Goal: Information Seeking & Learning: Learn about a topic

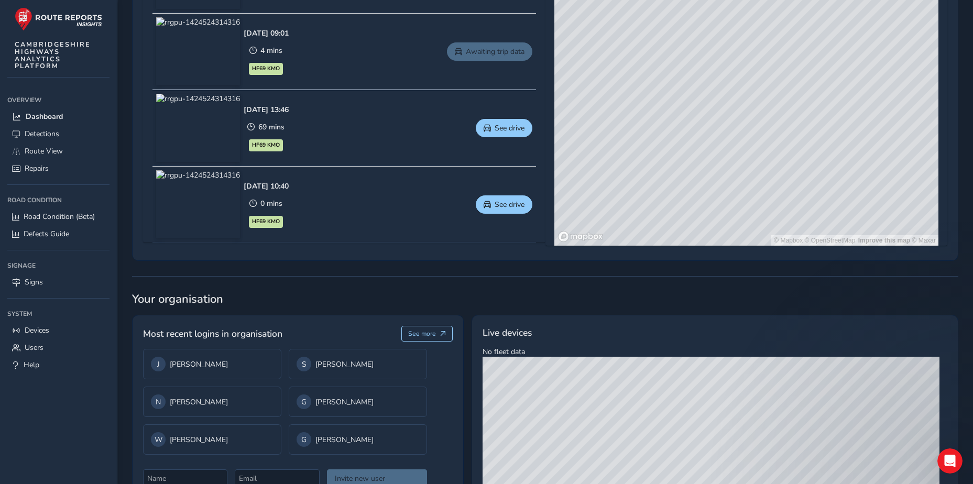
scroll to position [629, 0]
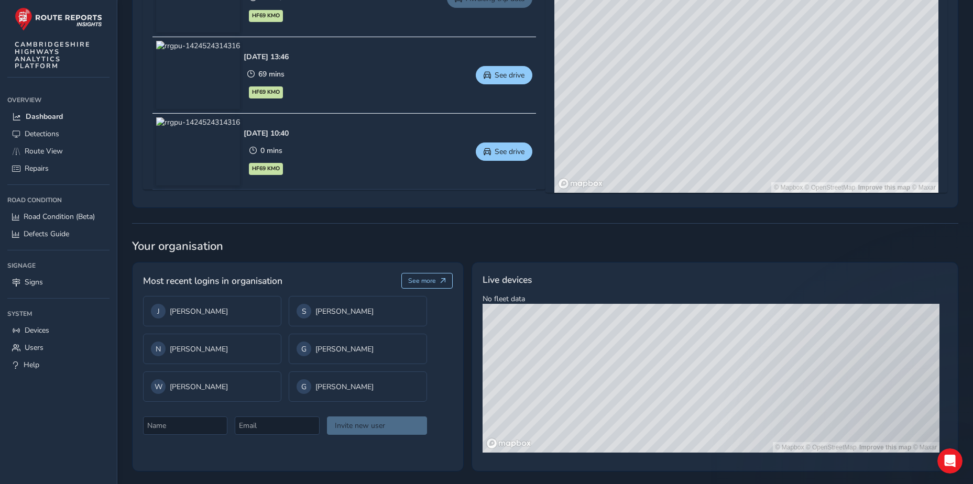
click at [381, 431] on div "Invite new user" at bounding box center [285, 418] width 284 height 33
click at [438, 278] on button "See more" at bounding box center [427, 281] width 52 height 16
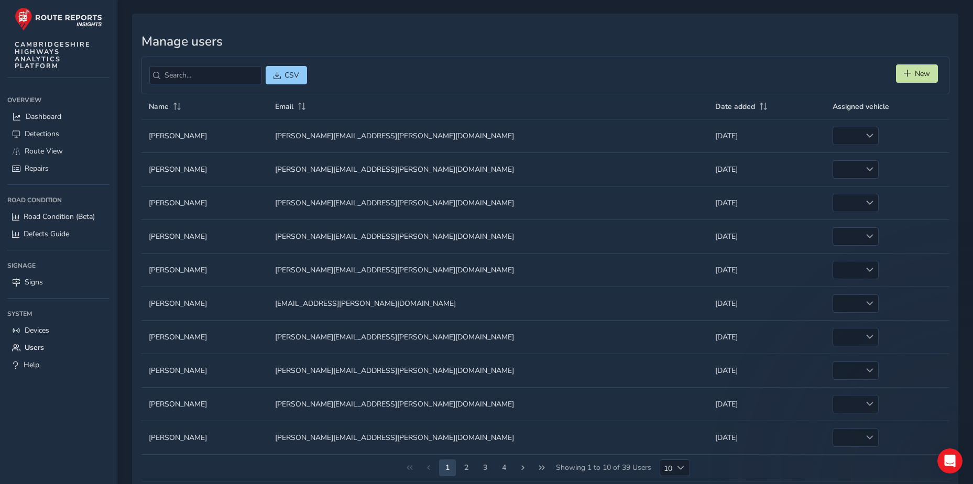
scroll to position [55, 0]
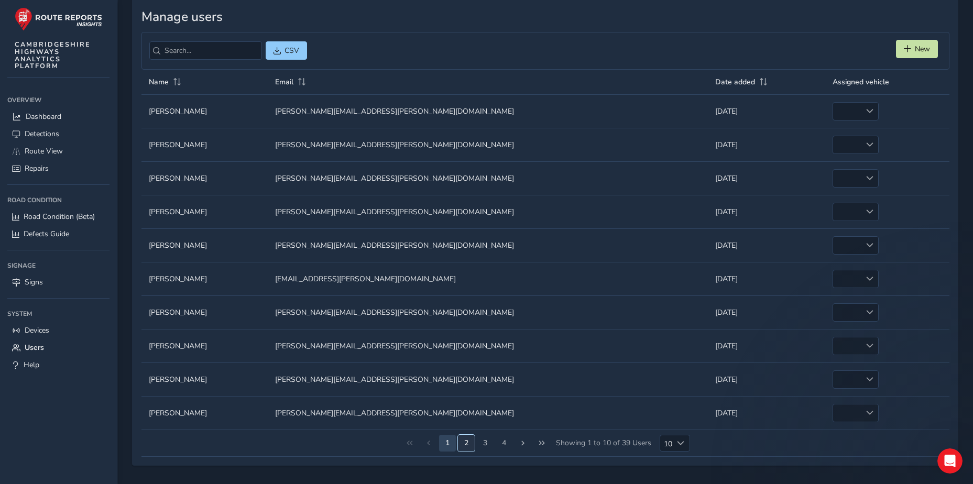
click at [462, 440] on button "2" at bounding box center [466, 443] width 17 height 17
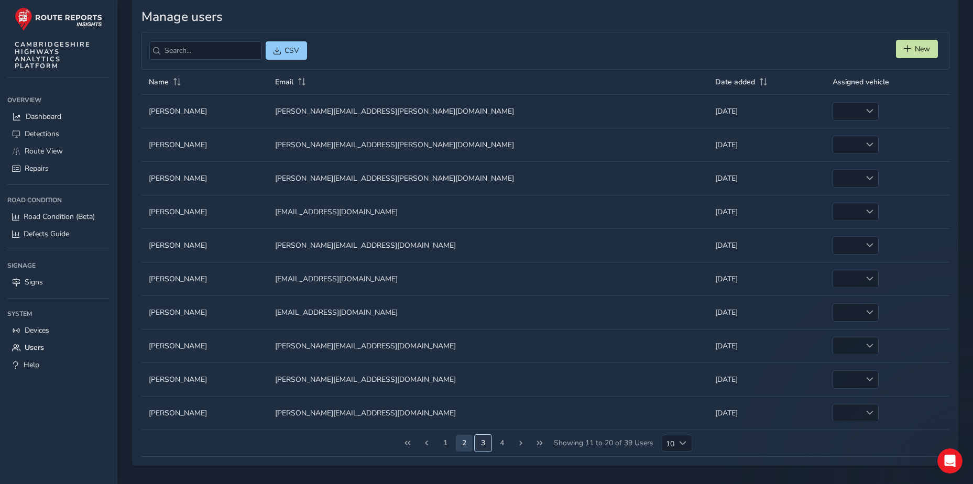
click at [485, 446] on button "3" at bounding box center [483, 443] width 17 height 17
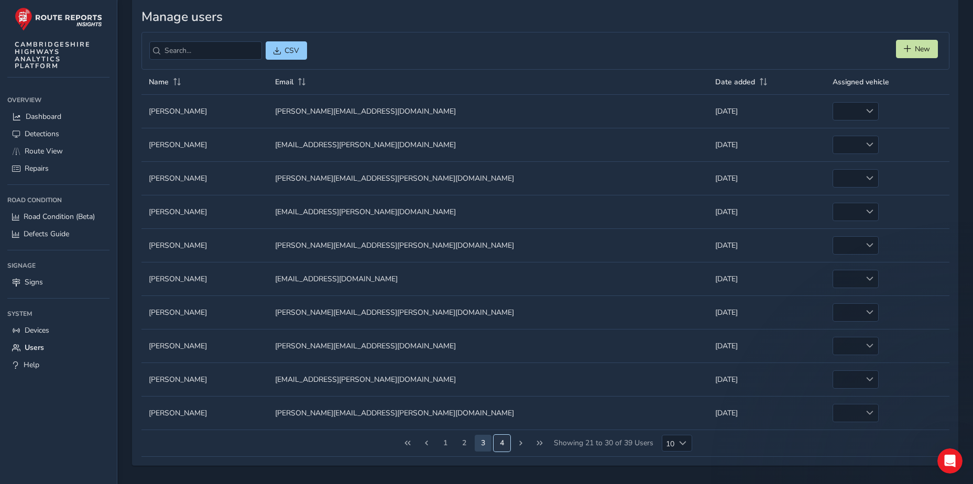
click at [505, 447] on button "4" at bounding box center [501, 443] width 17 height 17
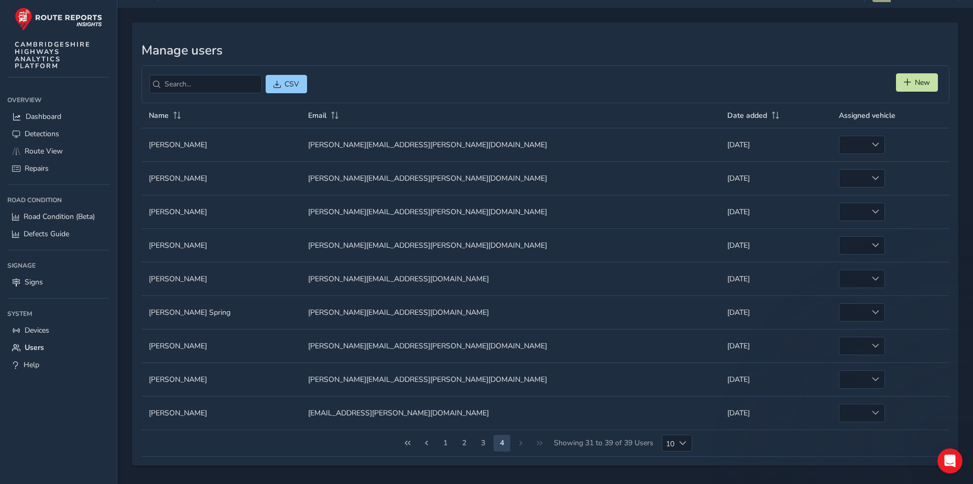
click at [522, 445] on div "1 2 3 4 Showing 31 to 39 of 39 Users 10 10" at bounding box center [545, 443] width 808 height 27
click at [482, 439] on button "3" at bounding box center [483, 443] width 17 height 17
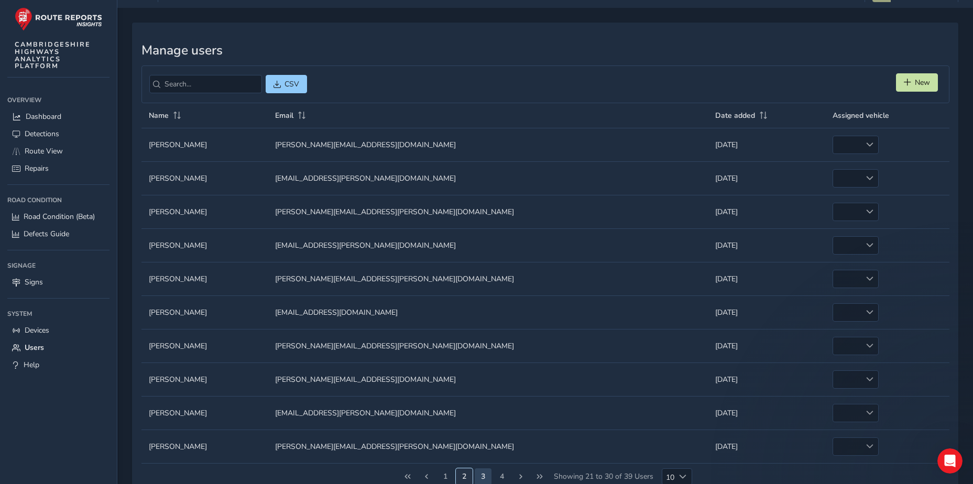
click at [461, 471] on button "2" at bounding box center [464, 476] width 17 height 17
click at [447, 471] on button "1" at bounding box center [445, 476] width 17 height 17
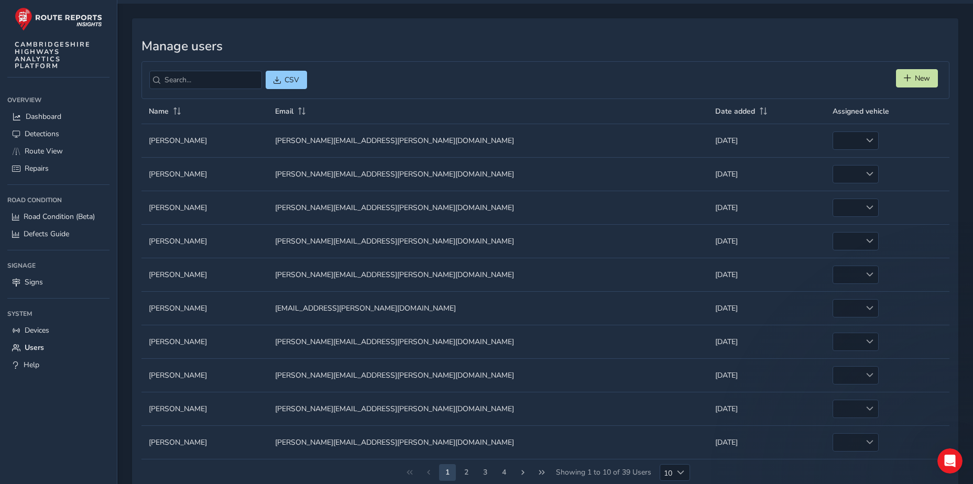
scroll to position [0, 0]
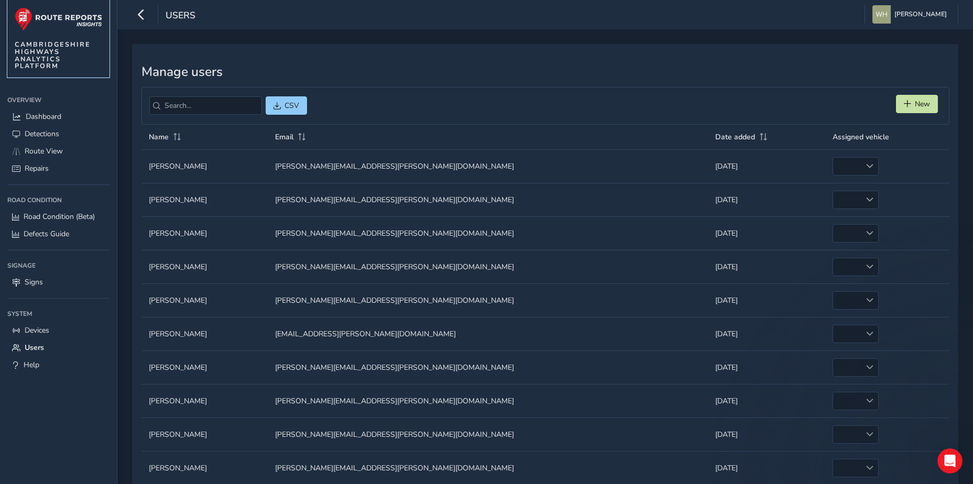
drag, startPoint x: 41, startPoint y: 15, endPoint x: 45, endPoint y: 22, distance: 8.0
click at [41, 15] on img at bounding box center [58, 19] width 87 height 24
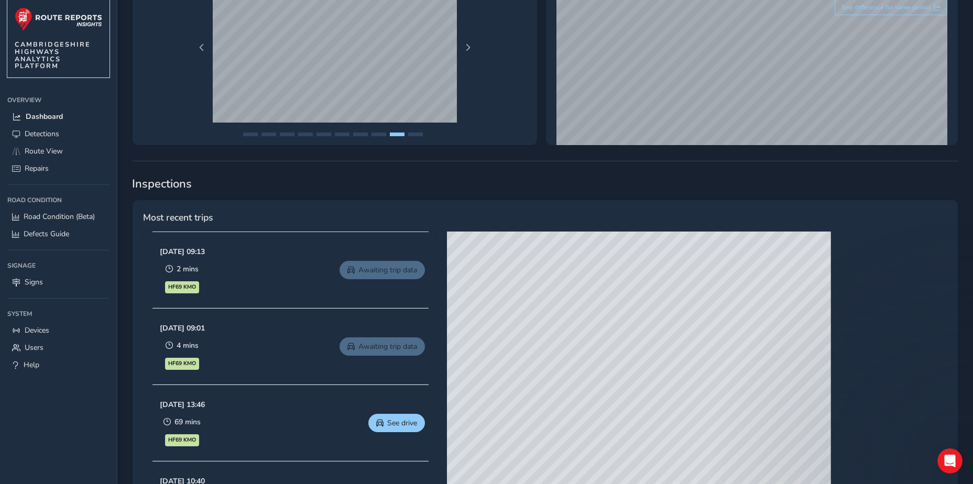
scroll to position [212, 0]
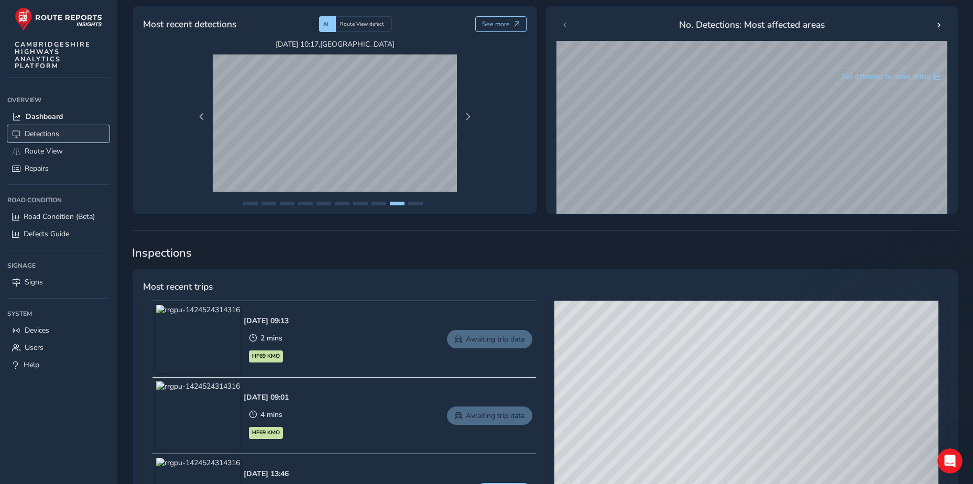
click at [65, 131] on link "Detections" at bounding box center [58, 133] width 102 height 17
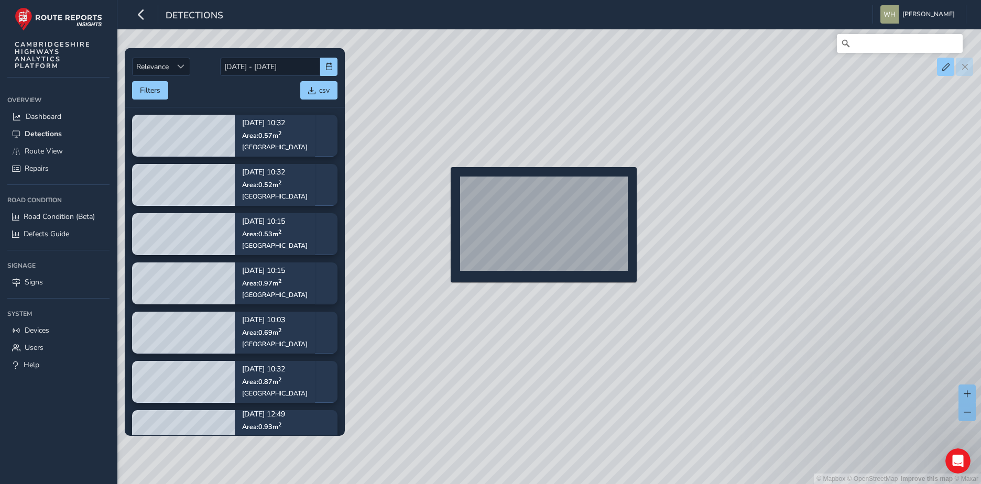
click at [444, 184] on div "© Mapbox © OpenStreetMap Improve this map © Maxar" at bounding box center [490, 242] width 981 height 484
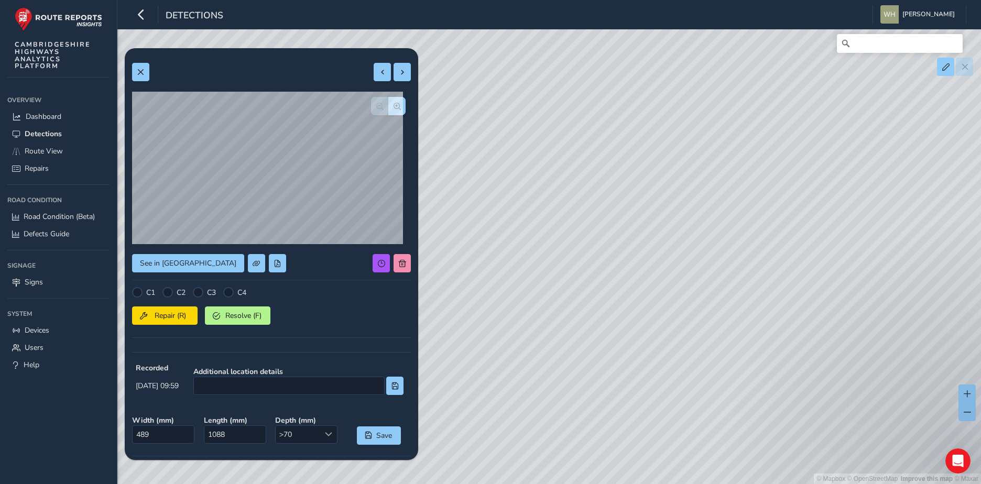
drag, startPoint x: 751, startPoint y: 214, endPoint x: 728, endPoint y: 259, distance: 50.6
click at [728, 259] on div "© Mapbox © OpenStreetMap Improve this map © Maxar" at bounding box center [490, 242] width 981 height 484
click at [173, 262] on span "See in Route View" at bounding box center [188, 263] width 96 height 10
click at [49, 348] on link "Users" at bounding box center [58, 347] width 102 height 17
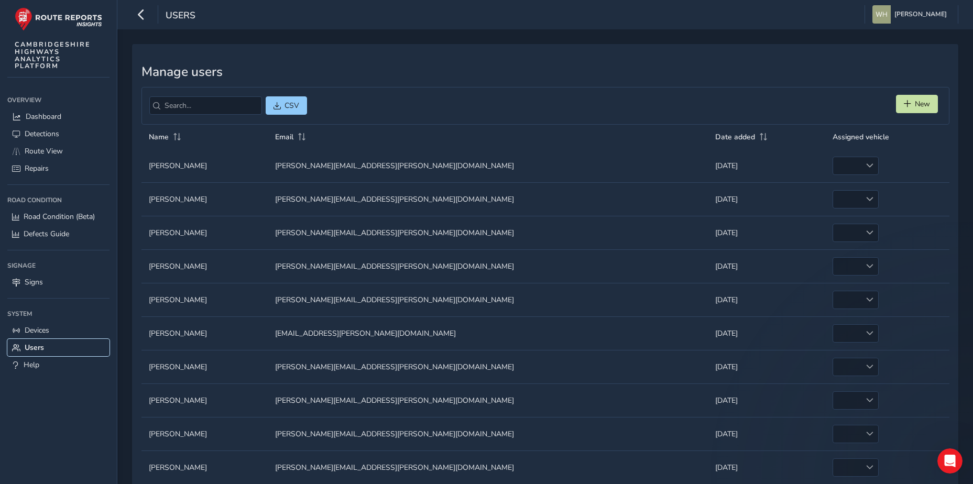
scroll to position [54, 0]
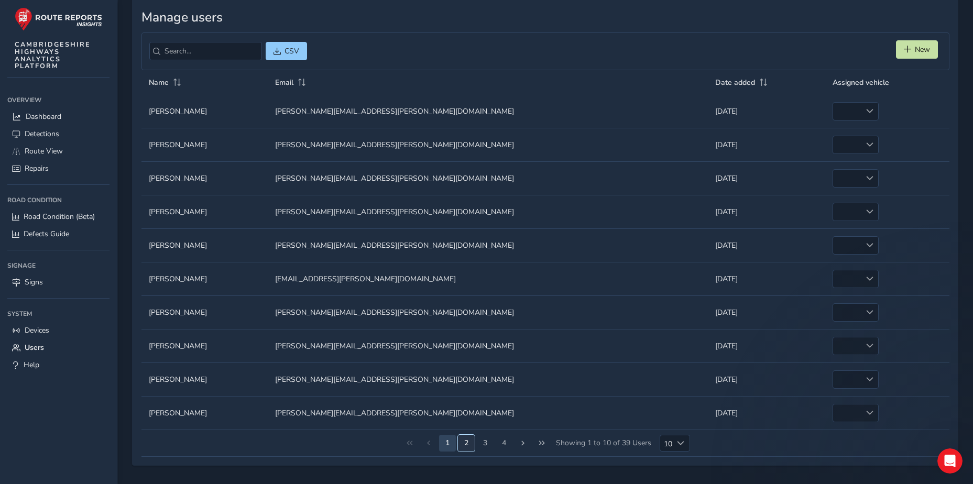
click at [466, 442] on button "2" at bounding box center [466, 443] width 17 height 17
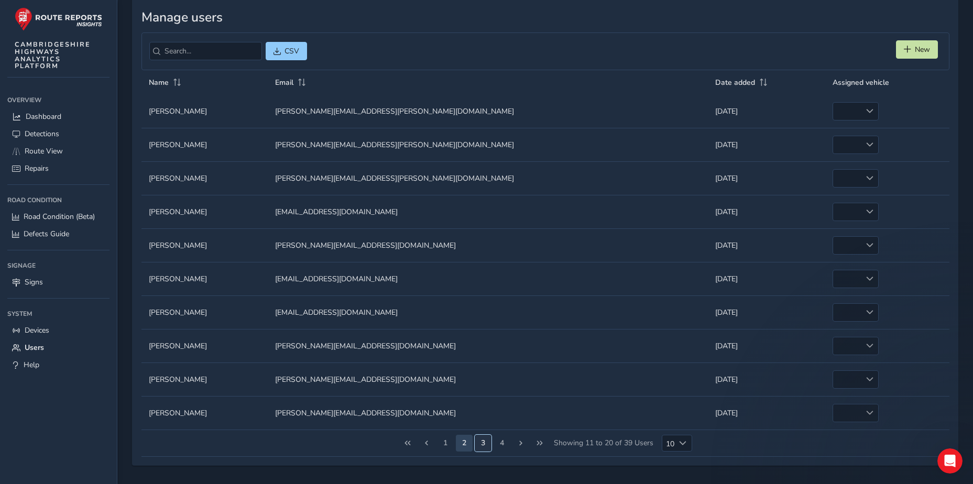
click at [487, 446] on button "3" at bounding box center [483, 443] width 17 height 17
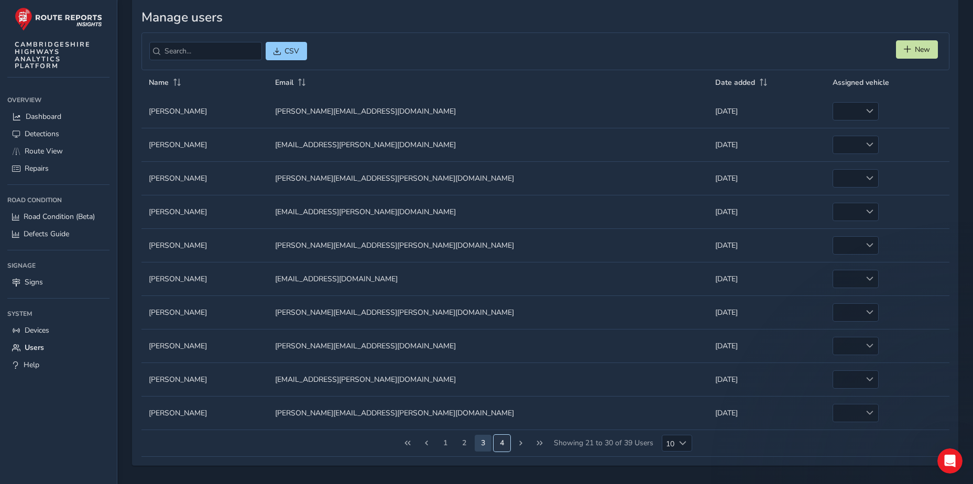
click at [506, 445] on button "4" at bounding box center [501, 443] width 17 height 17
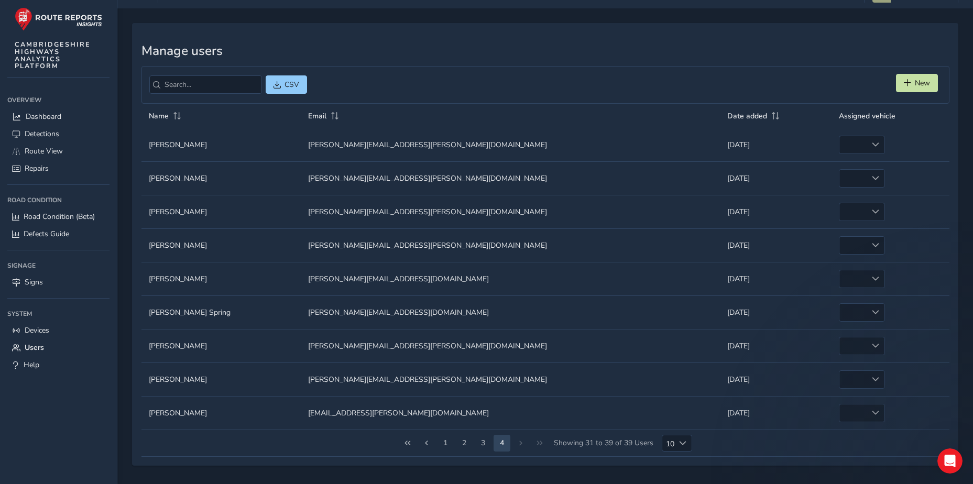
click at [519, 441] on div "1 2 3 4 Showing 31 to 39 of 39 Users 10 10" at bounding box center [545, 443] width 808 height 27
click at [47, 134] on span "Detections" at bounding box center [42, 134] width 35 height 10
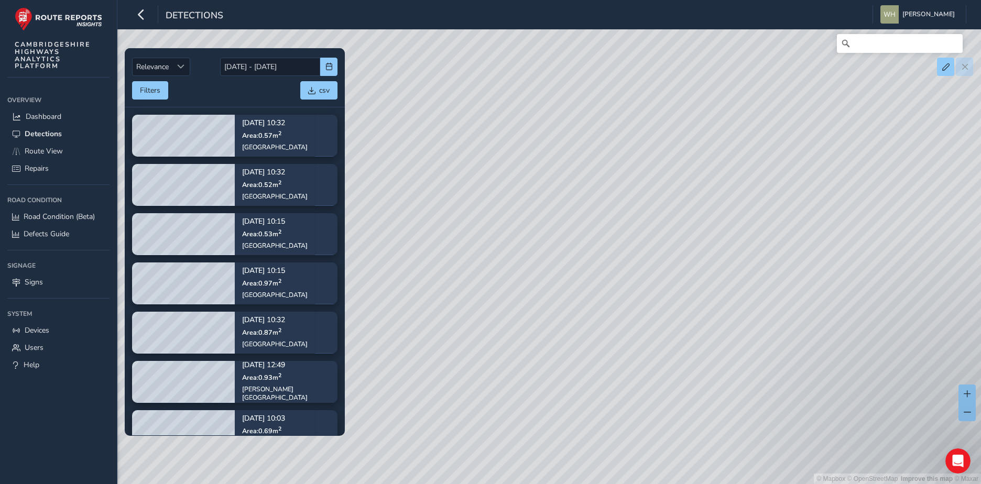
click at [535, 144] on div "© Mapbox © OpenStreetMap Improve this map © Maxar" at bounding box center [490, 242] width 981 height 484
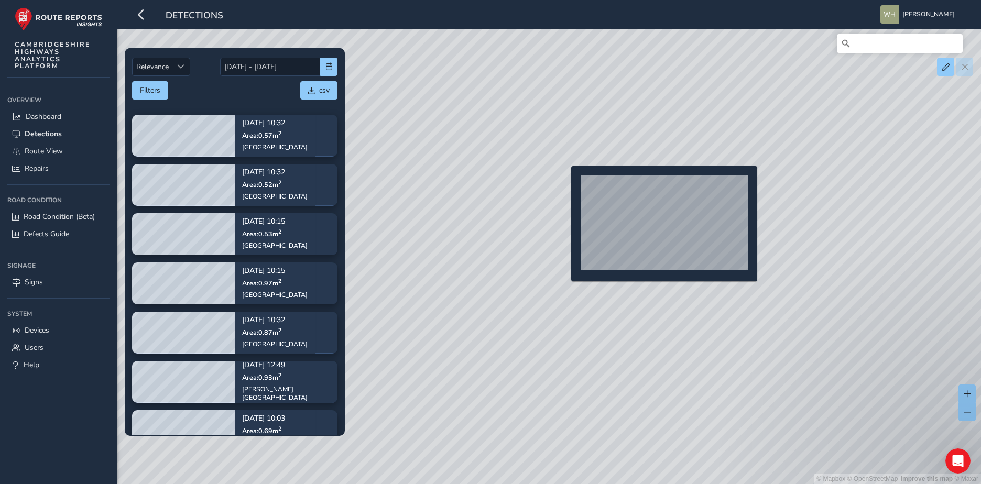
click at [565, 183] on div "© Mapbox © OpenStreetMap Improve this map © Maxar" at bounding box center [490, 242] width 981 height 484
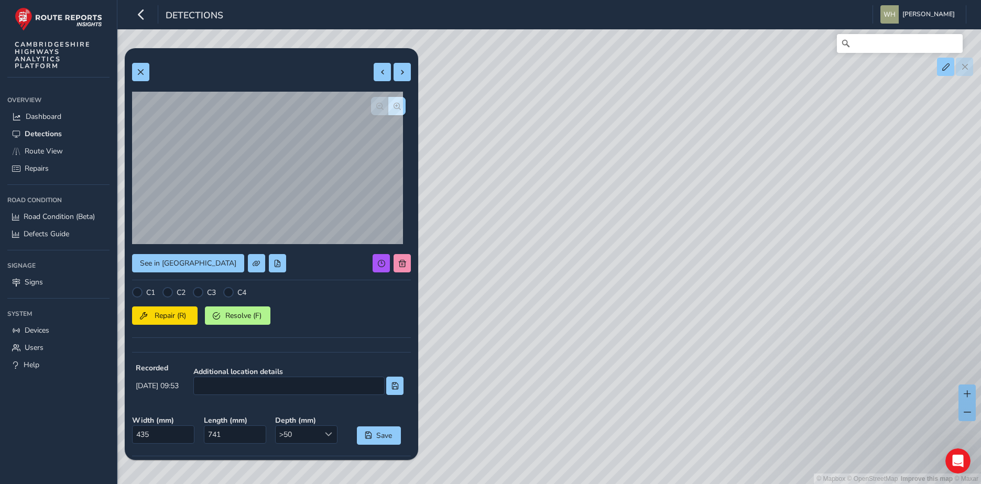
drag, startPoint x: 479, startPoint y: 179, endPoint x: 643, endPoint y: 218, distance: 168.6
click at [643, 218] on div "© Mapbox © OpenStreetMap Improve this map © Maxar" at bounding box center [490, 242] width 981 height 484
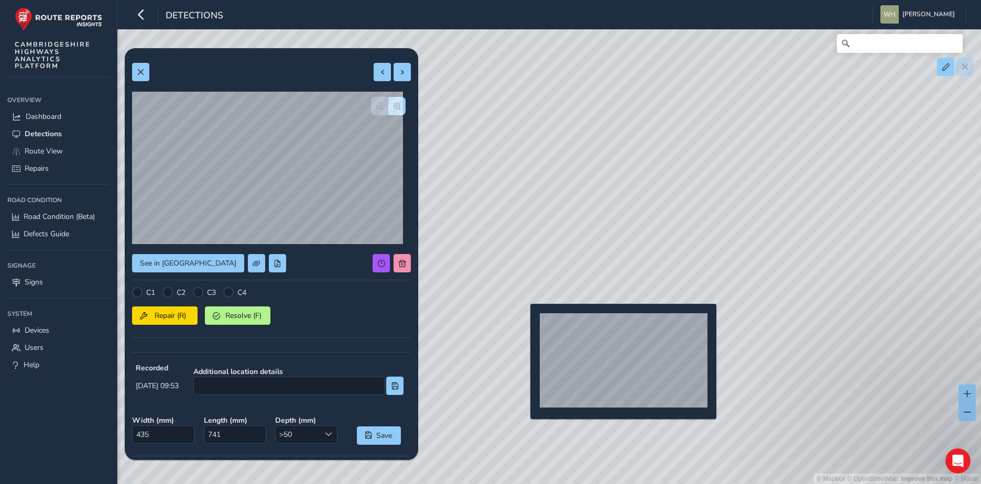
click at [524, 321] on div "© Mapbox © OpenStreetMap Improve this map © Maxar" at bounding box center [490, 242] width 981 height 484
type input "958"
type input "2124"
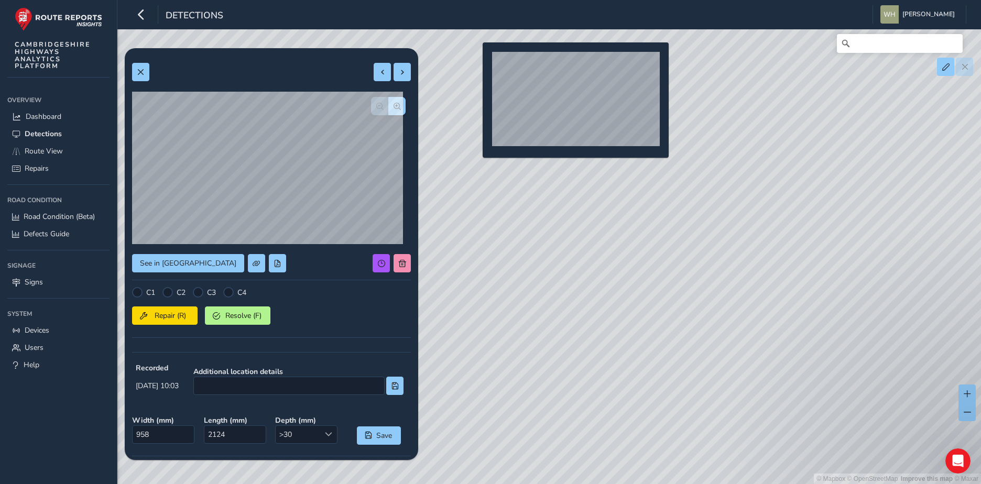
click at [476, 59] on div "© Mapbox © OpenStreetMap Improve this map © Maxar" at bounding box center [490, 242] width 981 height 484
type input "339"
type input "655"
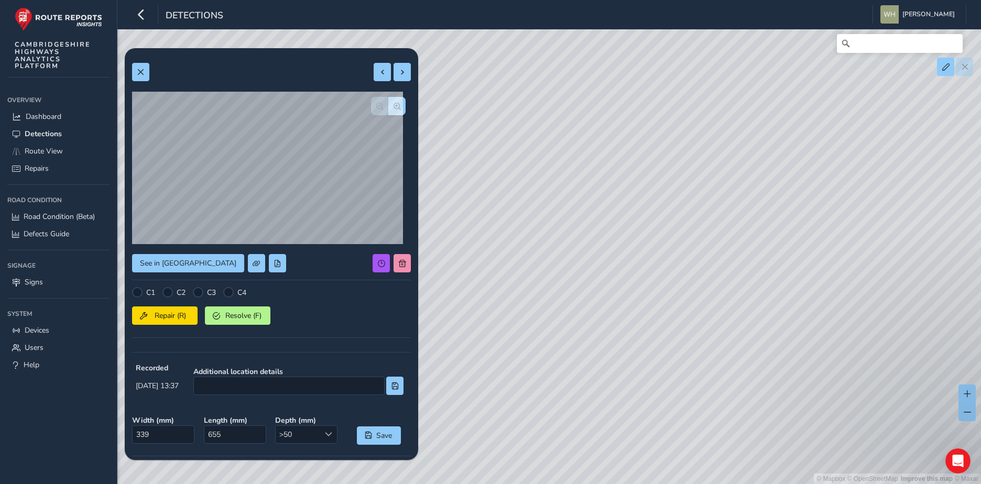
drag, startPoint x: 713, startPoint y: 109, endPoint x: 593, endPoint y: 330, distance: 251.5
click at [593, 330] on div "© Mapbox © OpenStreetMap Improve this map © Maxar" at bounding box center [490, 242] width 981 height 484
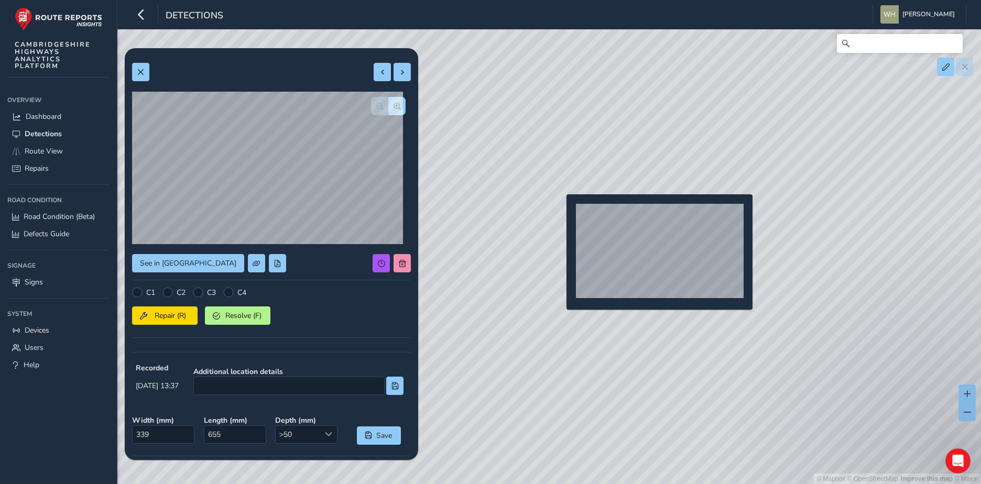
click at [560, 211] on div "© Mapbox © OpenStreetMap Improve this map © Maxar" at bounding box center [490, 242] width 981 height 484
type input "509"
type input "1471"
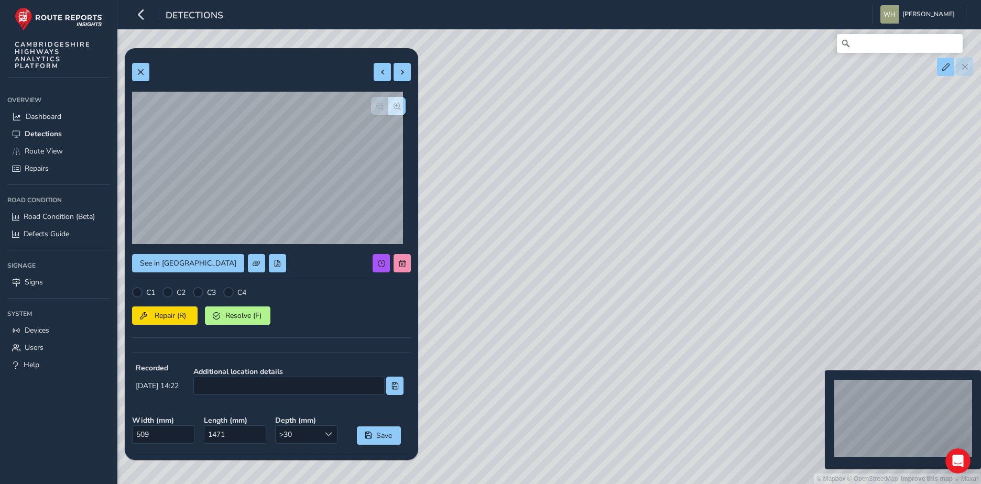
click at [818, 387] on div "© Mapbox © OpenStreetMap Improve this map © Maxar" at bounding box center [490, 242] width 981 height 484
type input "958"
type input "2124"
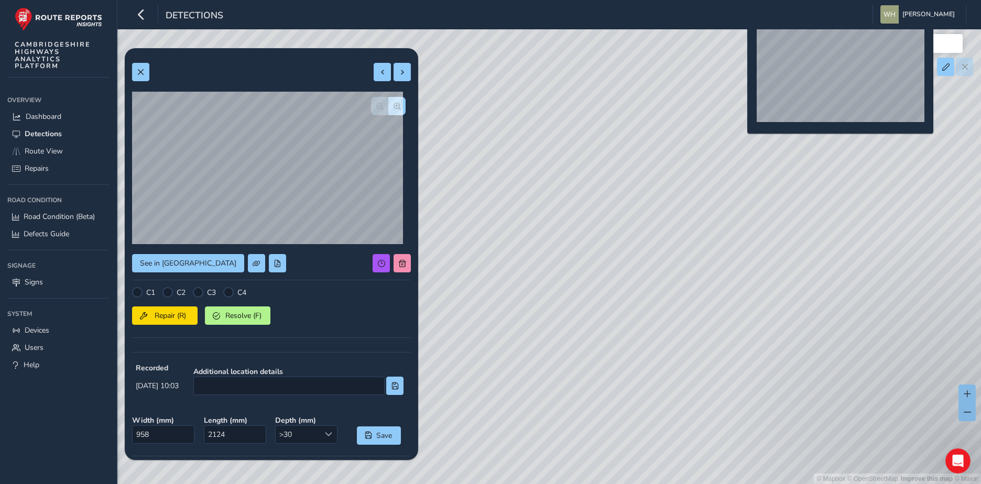
click at [741, 35] on div "© Mapbox © OpenStreetMap Improve this map © Maxar" at bounding box center [490, 242] width 981 height 484
type input "685"
type input "3069"
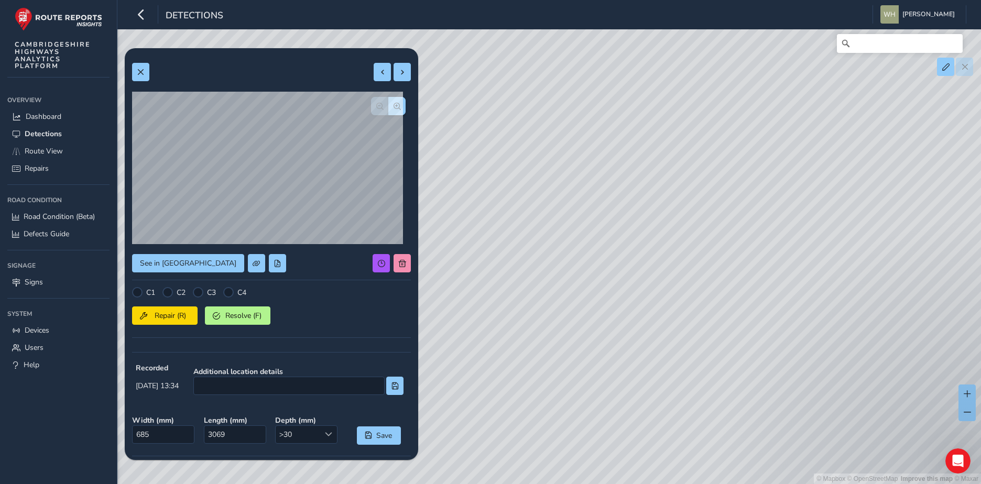
drag, startPoint x: 616, startPoint y: 179, endPoint x: 612, endPoint y: 192, distance: 14.2
click at [612, 192] on div "© Mapbox © OpenStreetMap Improve this map © Maxar" at bounding box center [490, 242] width 981 height 484
click at [665, 134] on div "© Mapbox © OpenStreetMap Improve this map © Maxar" at bounding box center [490, 242] width 981 height 484
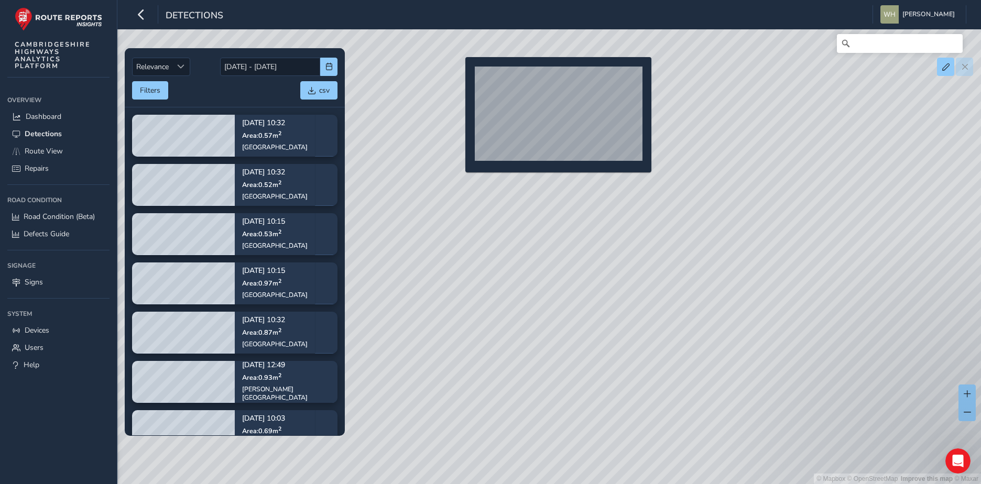
click at [461, 72] on div "© Mapbox © OpenStreetMap Improve this map © Maxar" at bounding box center [490, 242] width 981 height 484
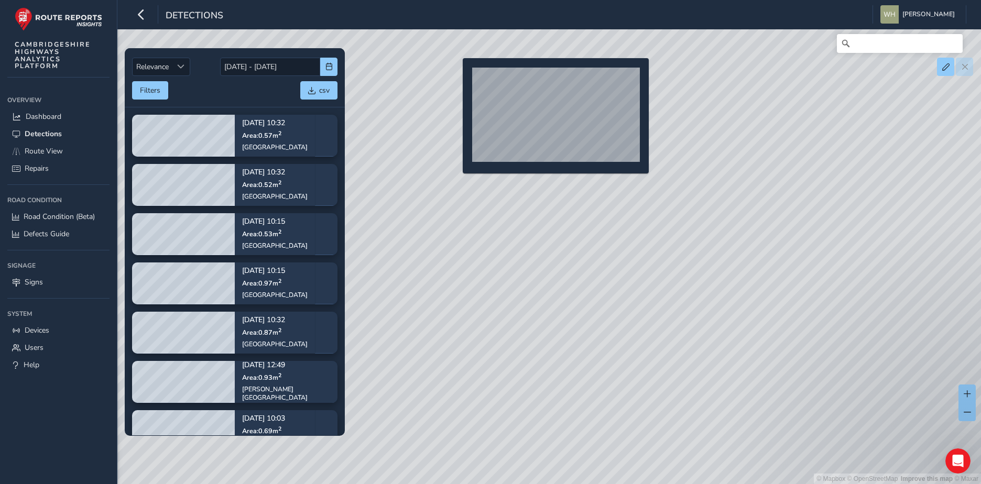
click at [455, 75] on div "© Mapbox © OpenStreetMap Improve this map © Maxar" at bounding box center [490, 242] width 981 height 484
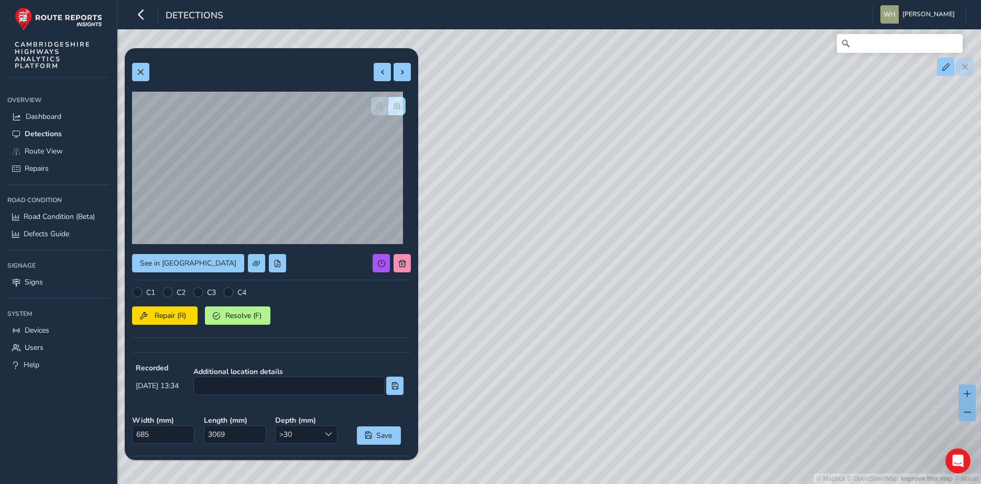
drag, startPoint x: 822, startPoint y: 414, endPoint x: 564, endPoint y: 212, distance: 327.6
click at [564, 212] on div "© Mapbox © OpenStreetMap Improve this map © Maxar" at bounding box center [490, 242] width 981 height 484
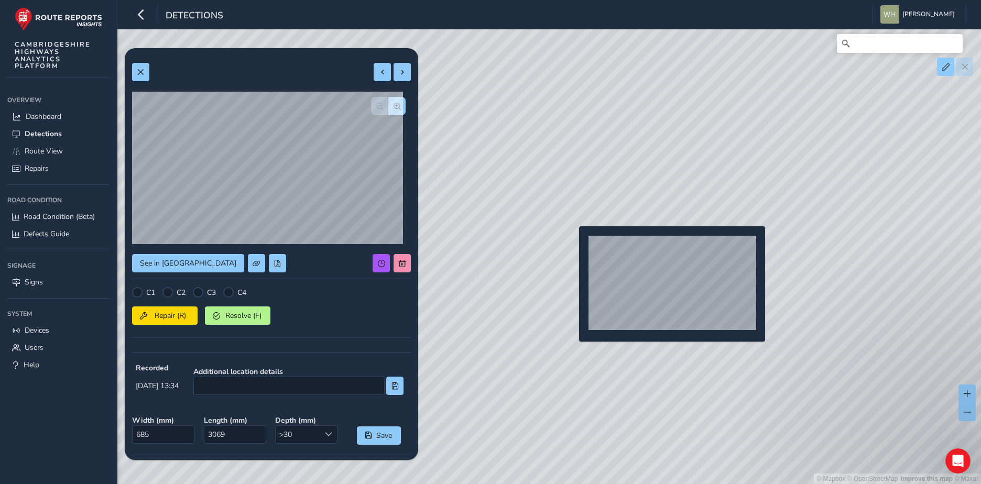
click at [573, 243] on div "© Mapbox © OpenStreetMap Improve this map © Maxar" at bounding box center [490, 242] width 981 height 484
type input "435"
type input "741"
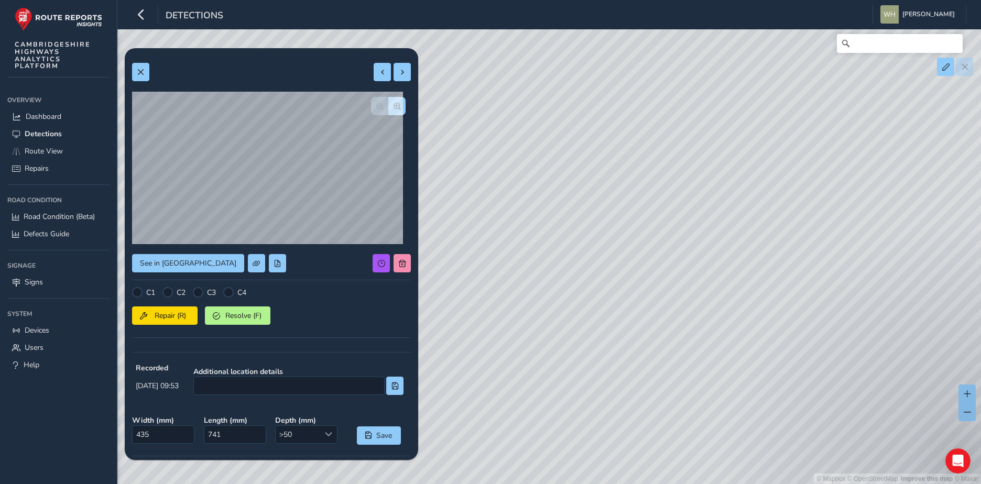
drag, startPoint x: 683, startPoint y: 331, endPoint x: 415, endPoint y: 150, distance: 322.7
click at [415, 44] on div "Relevance Relevance 18/09/2025 - 02/10/2025 Filters csv Sep 29, 10:32 Area: 0.5…" at bounding box center [549, 44] width 834 height 0
drag, startPoint x: 686, startPoint y: 188, endPoint x: 676, endPoint y: 175, distance: 16.4
click at [683, 246] on div "© Mapbox © OpenStreetMap Improve this map © Maxar" at bounding box center [490, 242] width 981 height 484
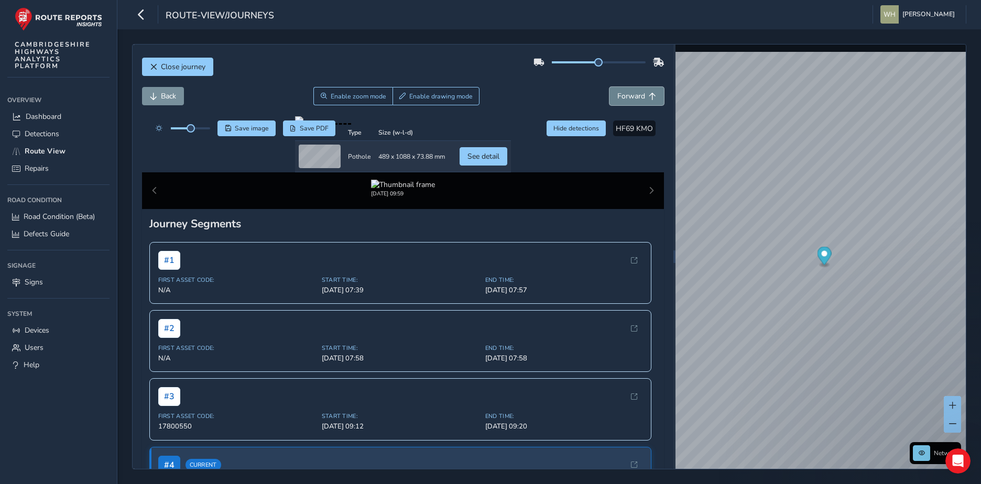
click at [617, 92] on span "Forward" at bounding box center [631, 96] width 28 height 10
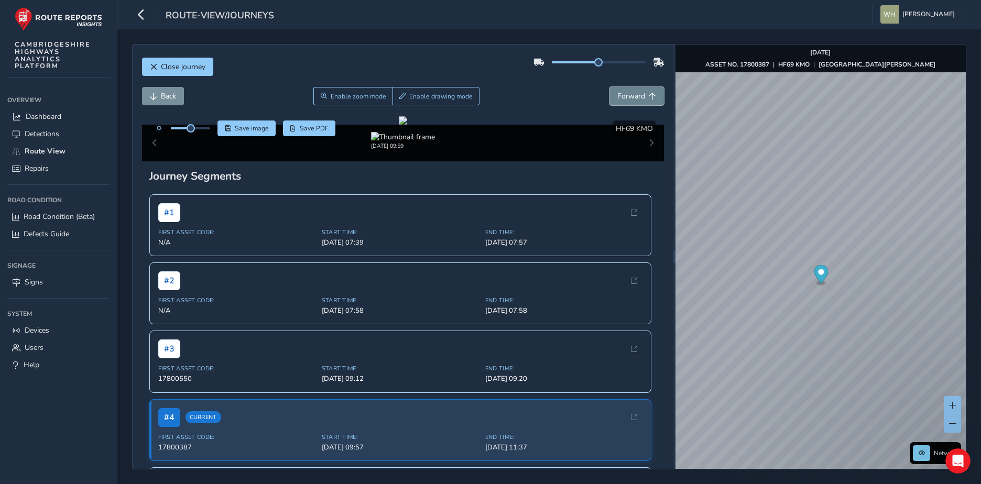
click at [617, 92] on span "Forward" at bounding box center [631, 96] width 28 height 10
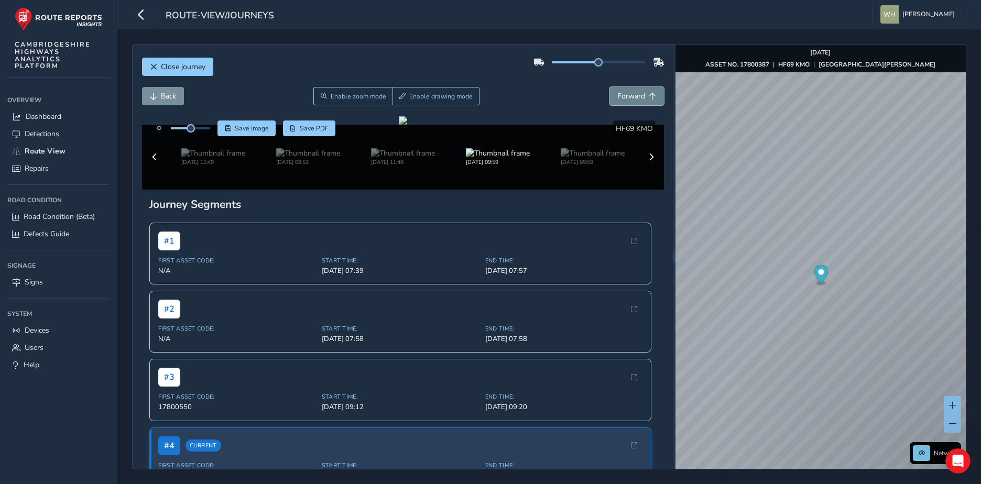
click at [617, 92] on span "Forward" at bounding box center [631, 96] width 28 height 10
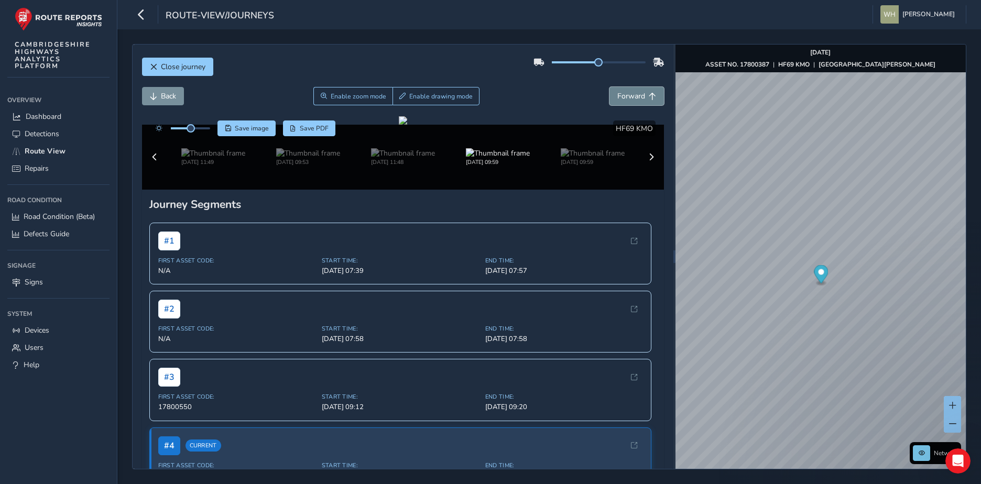
click at [617, 92] on span "Forward" at bounding box center [631, 96] width 28 height 10
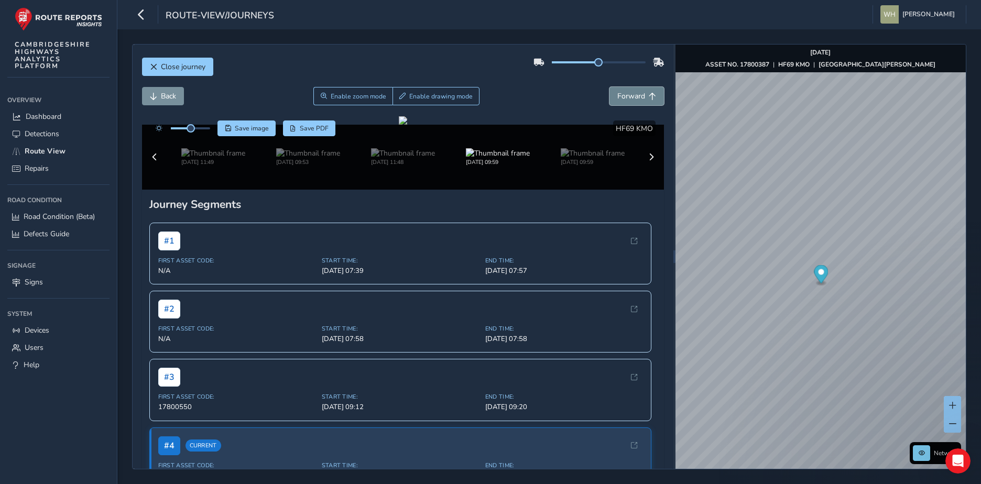
click at [617, 92] on span "Forward" at bounding box center [631, 96] width 28 height 10
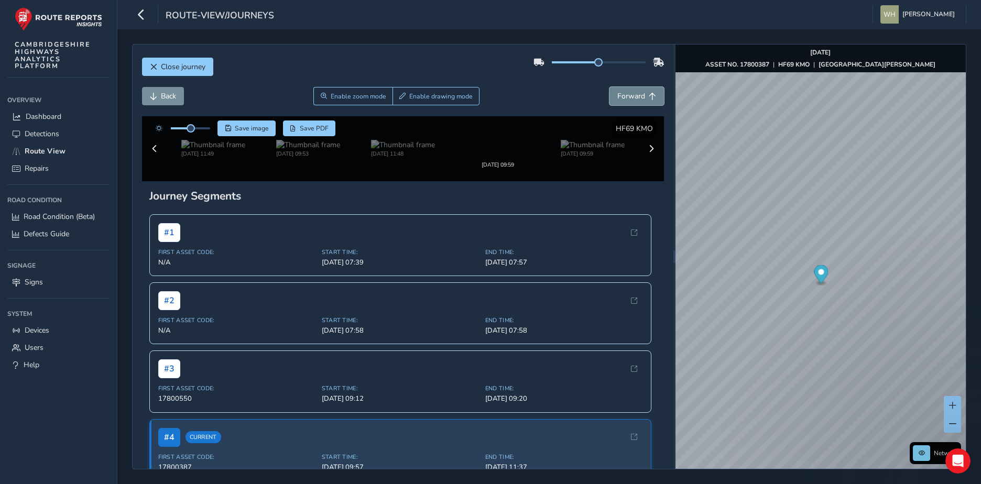
click at [617, 92] on span "Forward" at bounding box center [631, 96] width 28 height 10
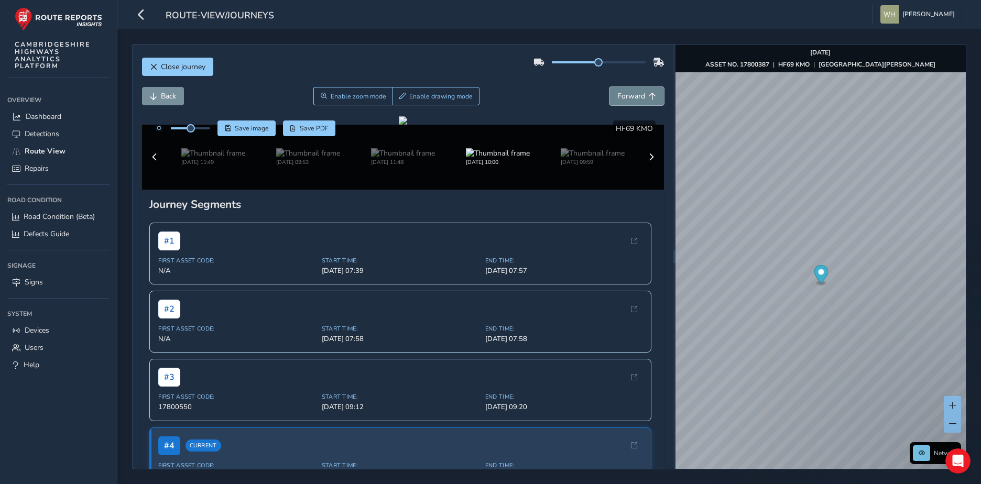
click at [617, 92] on span "Forward" at bounding box center [631, 96] width 28 height 10
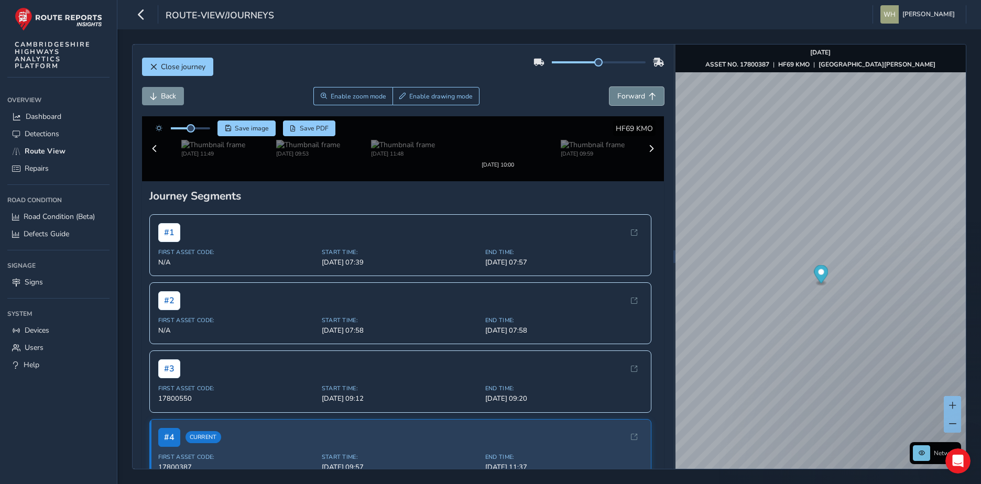
click at [617, 92] on span "Forward" at bounding box center [631, 96] width 28 height 10
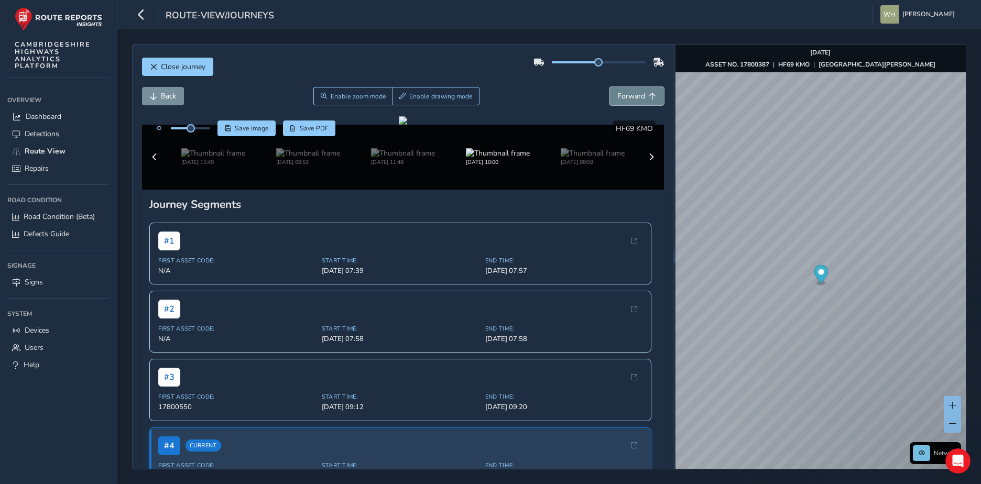
click at [617, 92] on span "Forward" at bounding box center [631, 96] width 28 height 10
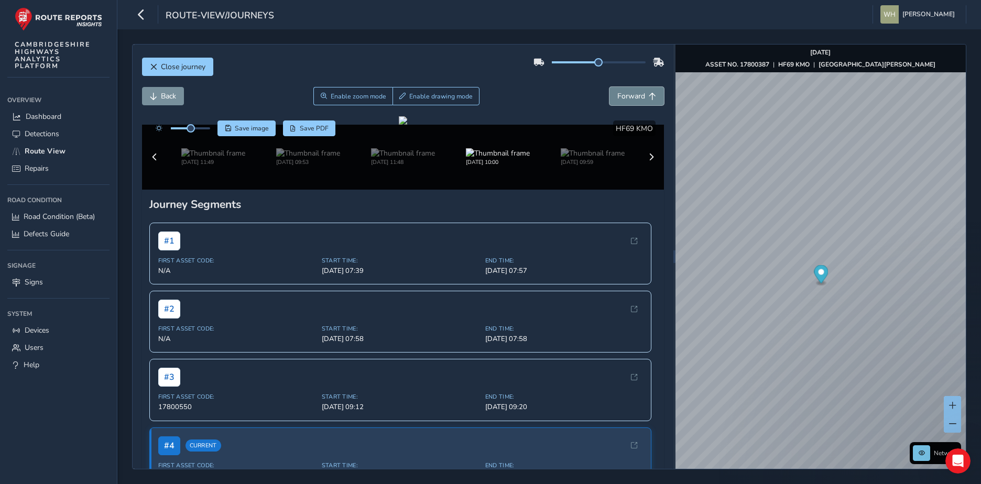
click at [617, 92] on span "Forward" at bounding box center [631, 96] width 28 height 10
click at [178, 94] on button "Back" at bounding box center [163, 96] width 42 height 18
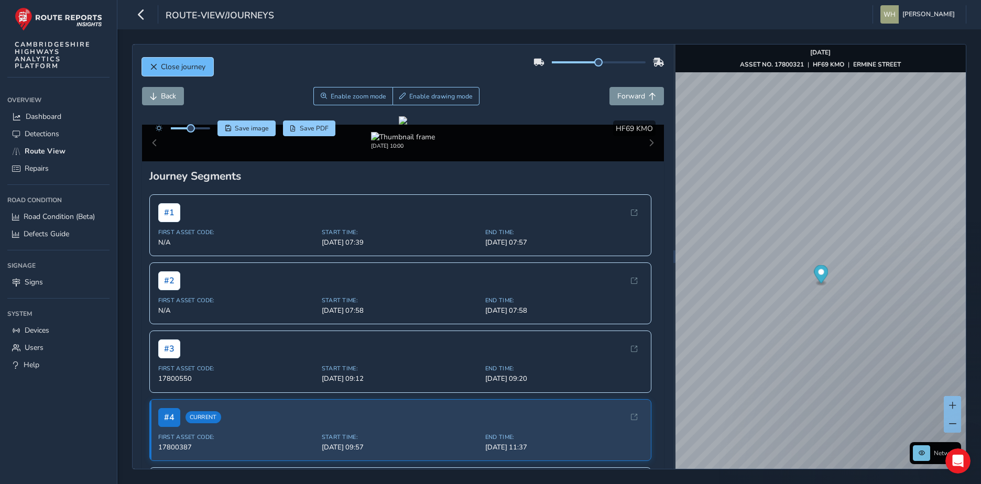
click at [161, 70] on span "Close journey" at bounding box center [183, 67] width 45 height 10
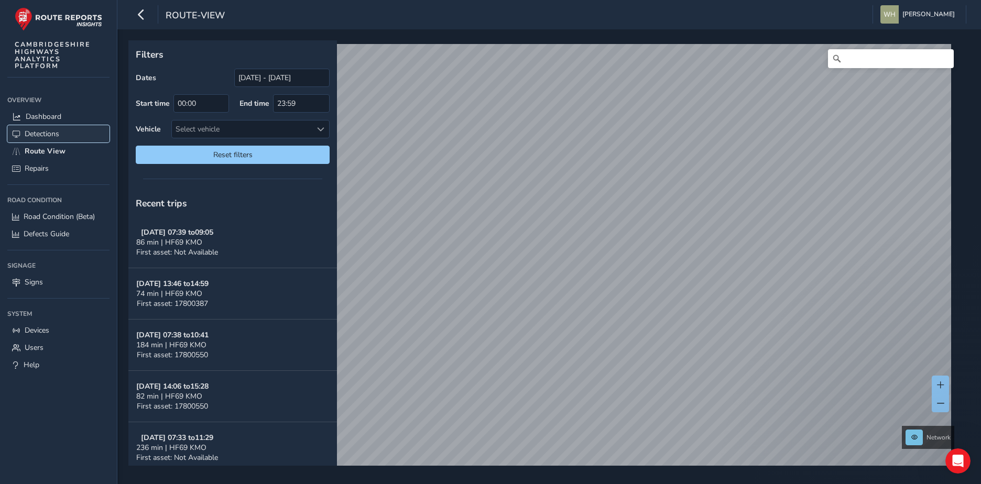
click at [50, 127] on link "Detections" at bounding box center [58, 133] width 102 height 17
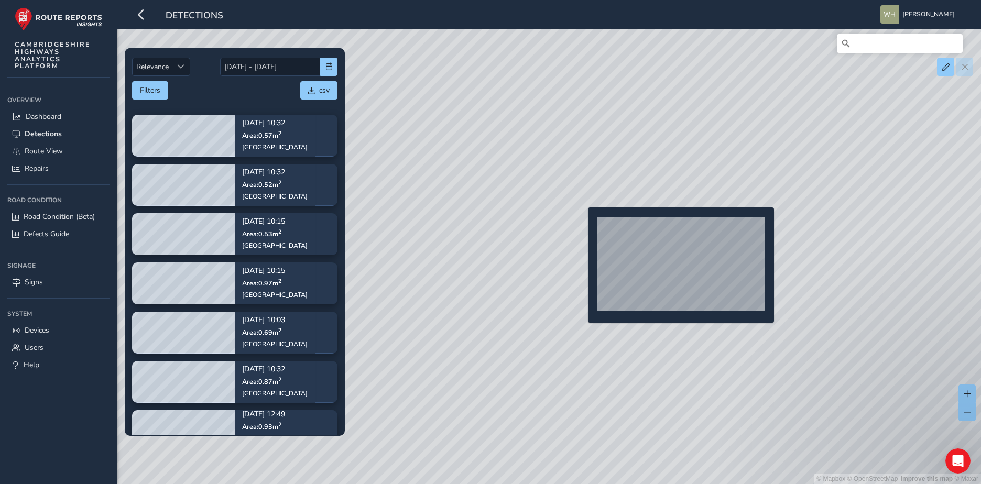
click at [581, 224] on div "© Mapbox © OpenStreetMap Improve this map © Maxar" at bounding box center [490, 242] width 981 height 484
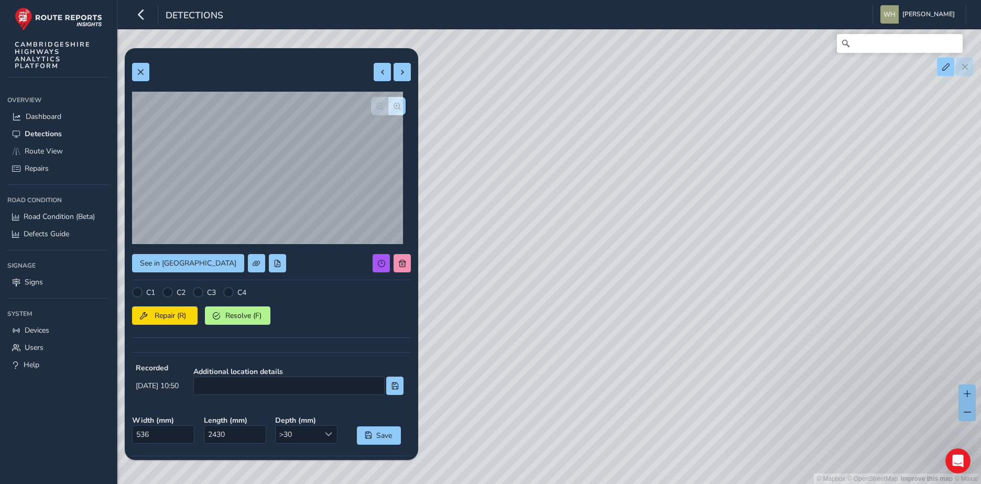
drag, startPoint x: 589, startPoint y: 237, endPoint x: 607, endPoint y: 250, distance: 22.1
click at [607, 250] on div "© Mapbox © OpenStreetMap Improve this map © Maxar" at bounding box center [490, 242] width 981 height 484
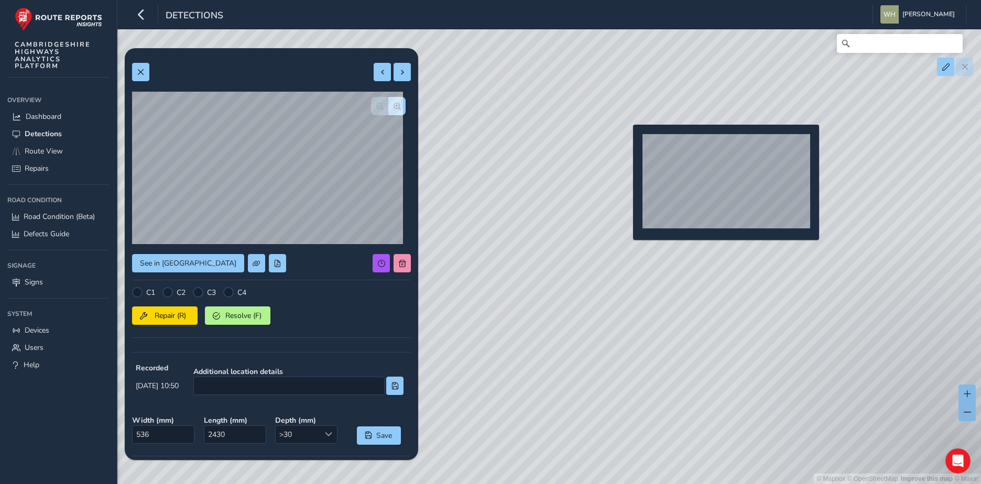
click at [626, 141] on div "© Mapbox © OpenStreetMap Improve this map © Maxar" at bounding box center [490, 242] width 981 height 484
type input "296"
type input "579"
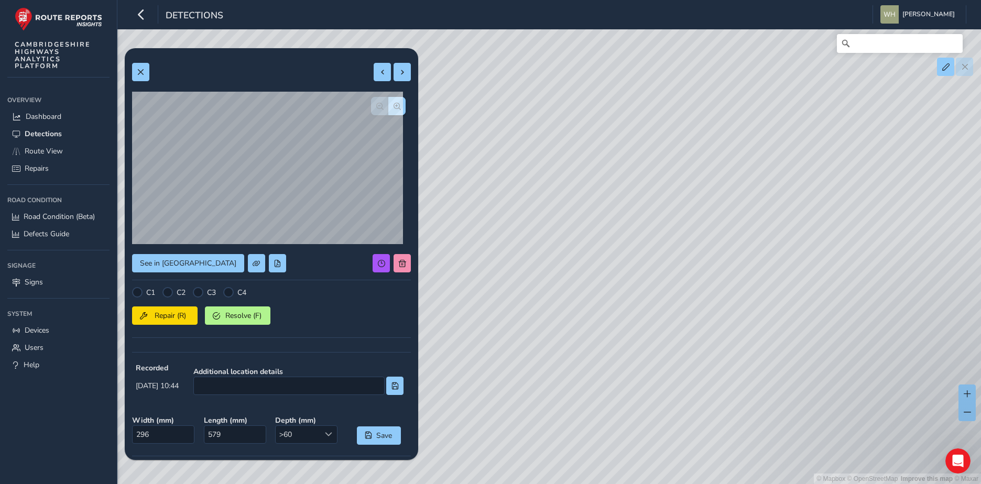
drag, startPoint x: 661, startPoint y: 124, endPoint x: 646, endPoint y: 323, distance: 200.1
click at [646, 323] on div "© Mapbox © OpenStreetMap Improve this map © Maxar" at bounding box center [490, 242] width 981 height 484
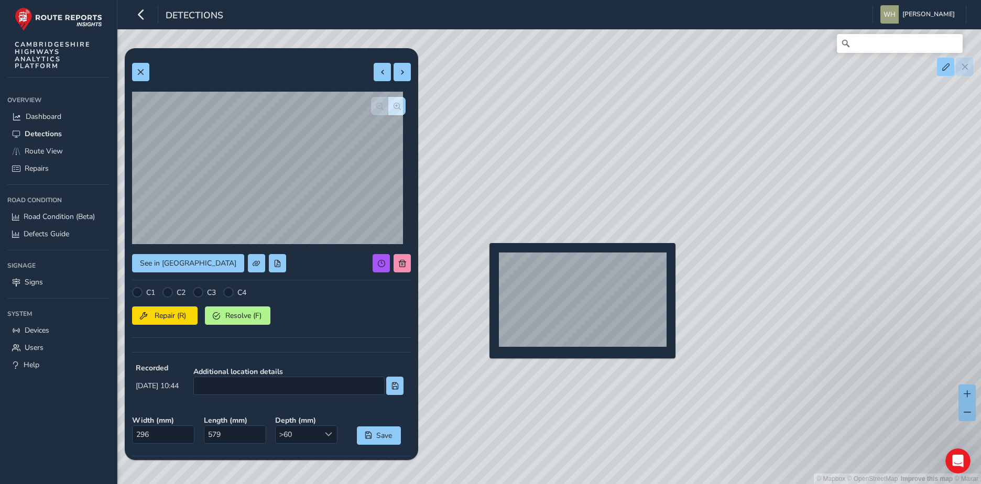
click at [482, 258] on div "© Mapbox © OpenStreetMap Improve this map © Maxar" at bounding box center [490, 242] width 981 height 484
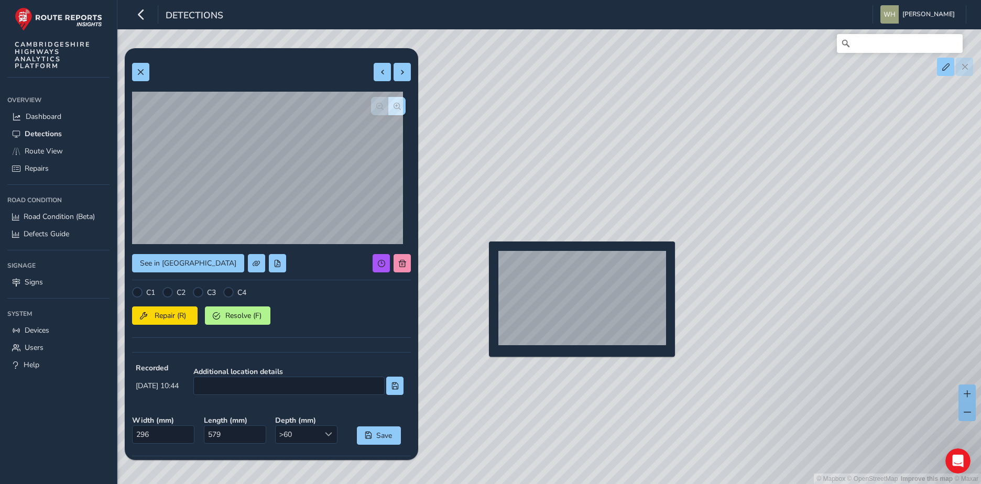
type input "277"
type input "709"
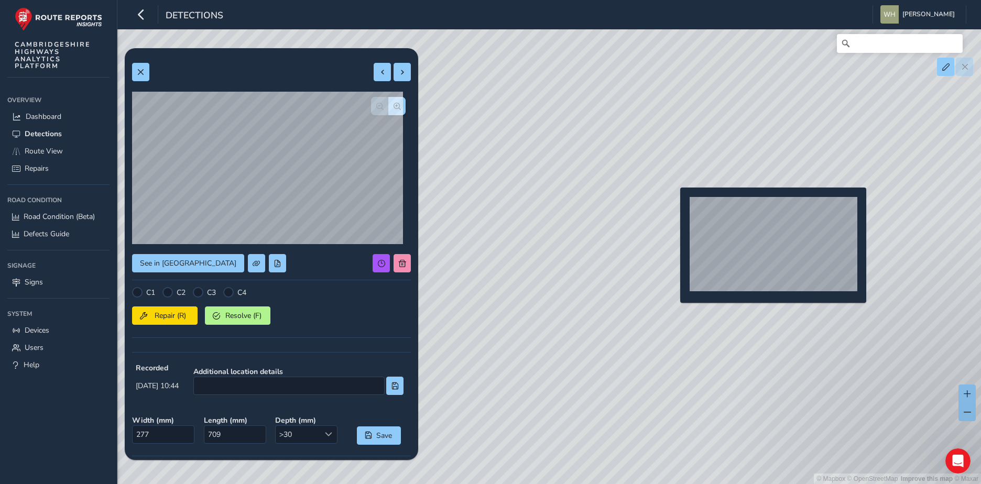
click at [674, 204] on div "© Mapbox © OpenStreetMap Improve this map © Maxar" at bounding box center [490, 242] width 981 height 484
type input "896"
type input "3887"
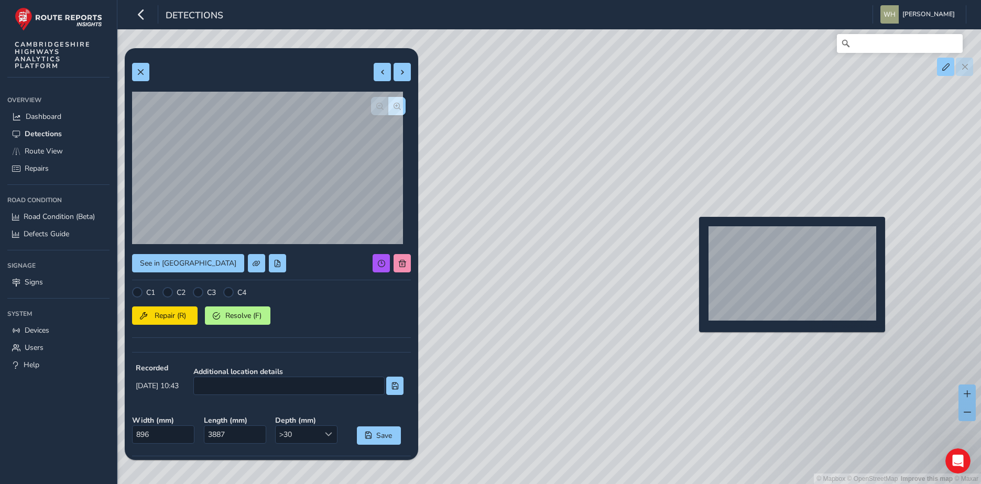
click at [694, 233] on div "© Mapbox © OpenStreetMap Improve this map © Maxar" at bounding box center [490, 242] width 981 height 484
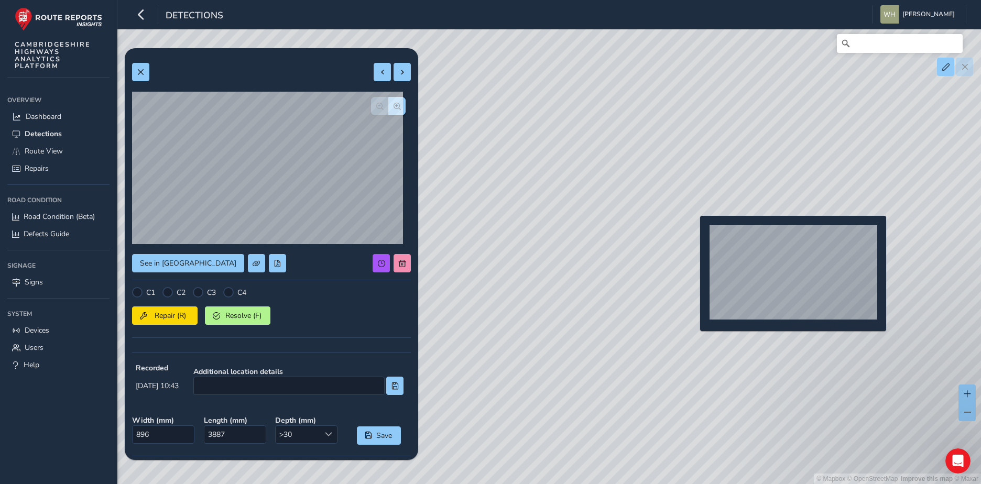
type input "277"
type input "709"
click at [696, 232] on div "© Mapbox © OpenStreetMap Improve this map © Maxar" at bounding box center [490, 242] width 981 height 484
type input "896"
type input "3887"
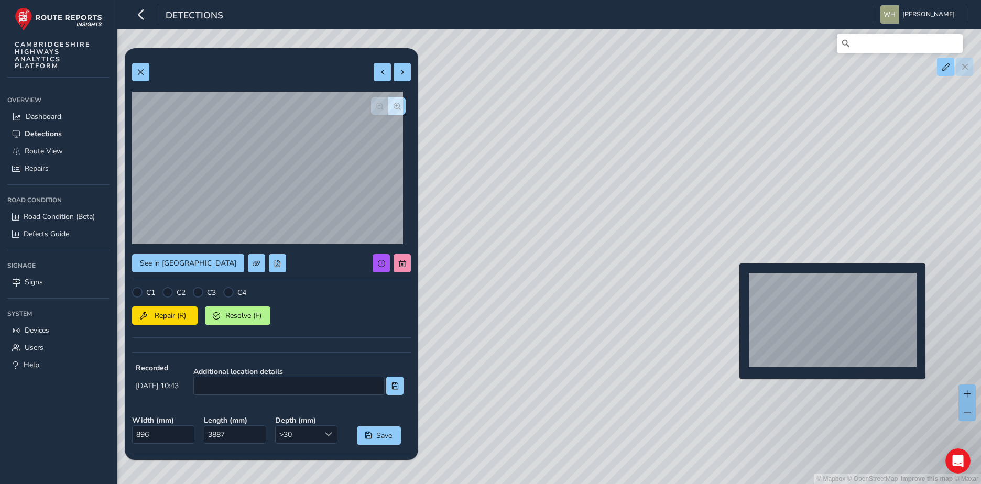
click at [733, 281] on div "© Mapbox © OpenStreetMap Improve this map © Maxar" at bounding box center [490, 242] width 981 height 484
type input "563"
type input "2923"
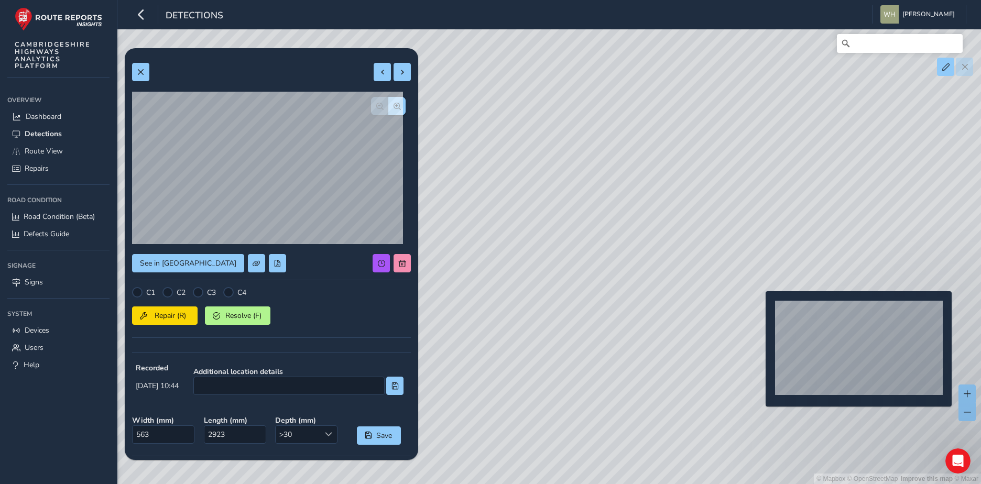
click at [759, 308] on div "© Mapbox © OpenStreetMap Improve this map © Maxar" at bounding box center [490, 242] width 981 height 484
type input "390"
type input "931"
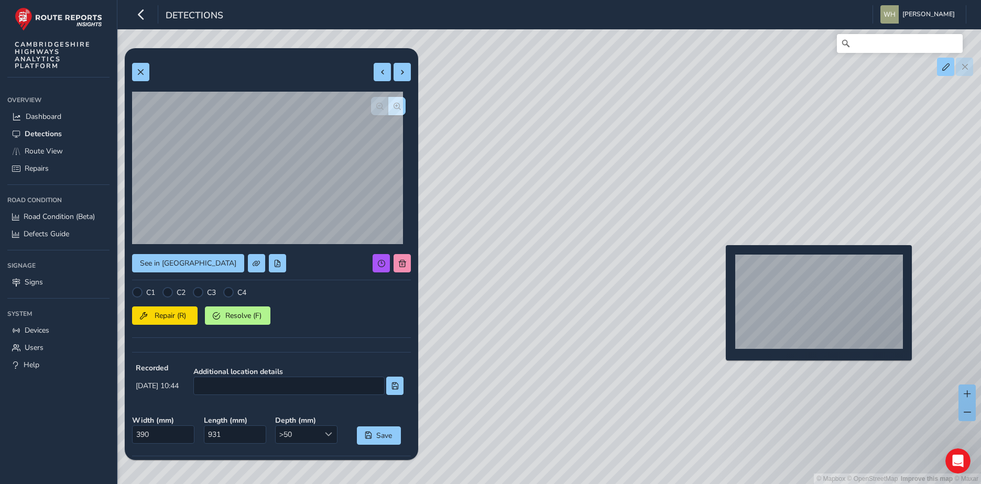
click at [719, 262] on div "© Mapbox © OpenStreetMap Improve this map © Maxar" at bounding box center [490, 242] width 981 height 484
type input "854"
type input "5043"
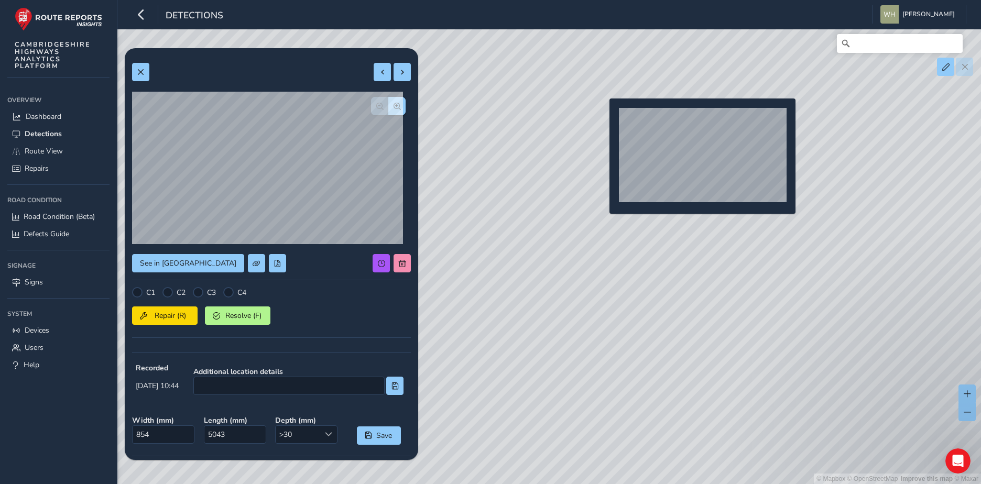
click at [603, 115] on div "© Mapbox © OpenStreetMap Improve this map © Maxar" at bounding box center [490, 242] width 981 height 484
type input "612"
type input "2237"
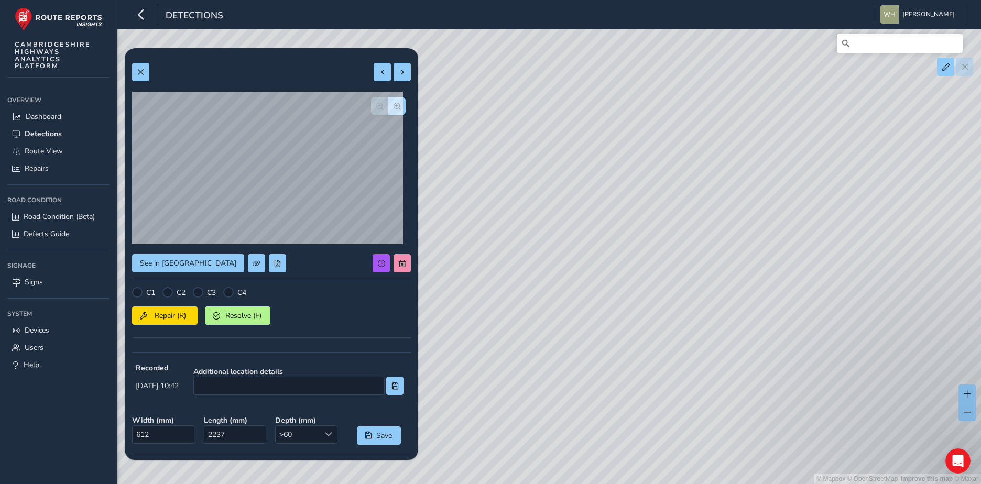
drag, startPoint x: 667, startPoint y: 135, endPoint x: 630, endPoint y: 345, distance: 213.3
click at [630, 345] on div "© Mapbox © OpenStreetMap Improve this map © Maxar" at bounding box center [490, 242] width 981 height 484
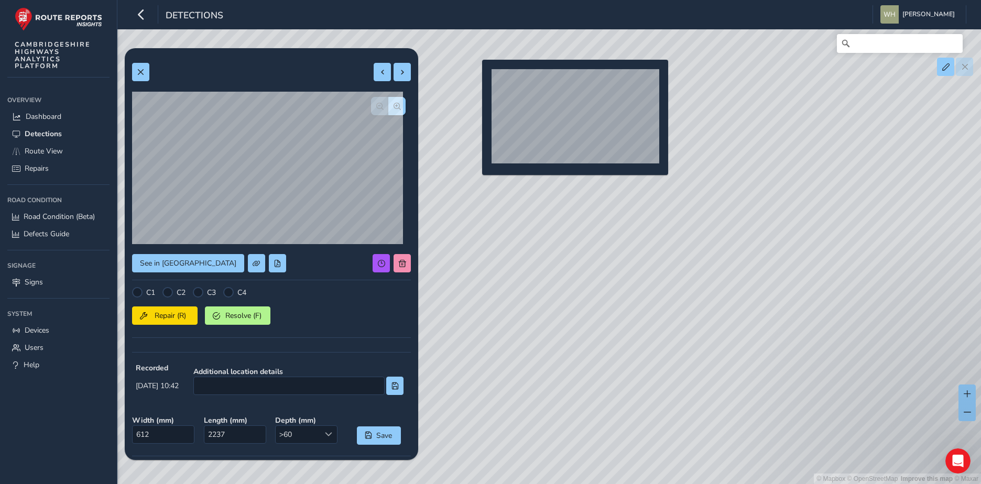
click at [475, 74] on div "© Mapbox © OpenStreetMap Improve this map © Maxar" at bounding box center [490, 242] width 981 height 484
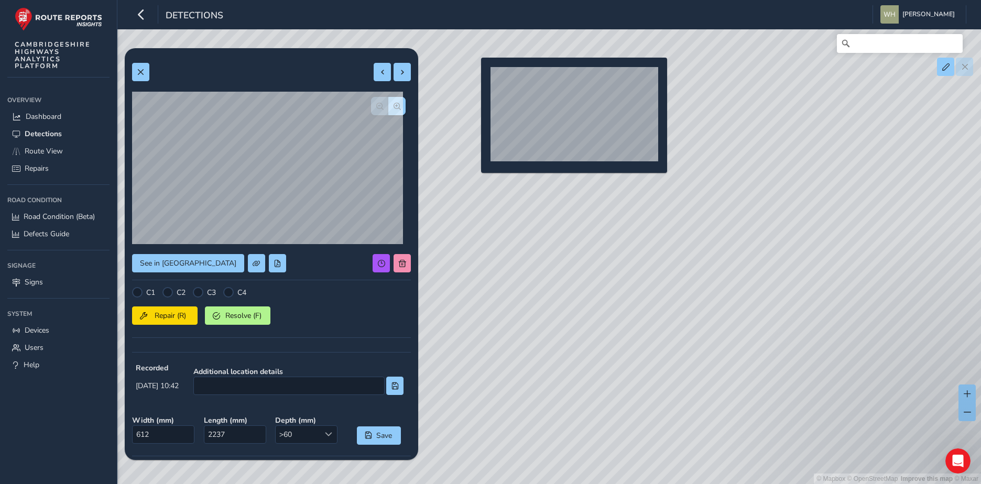
type input "778"
type input "2747"
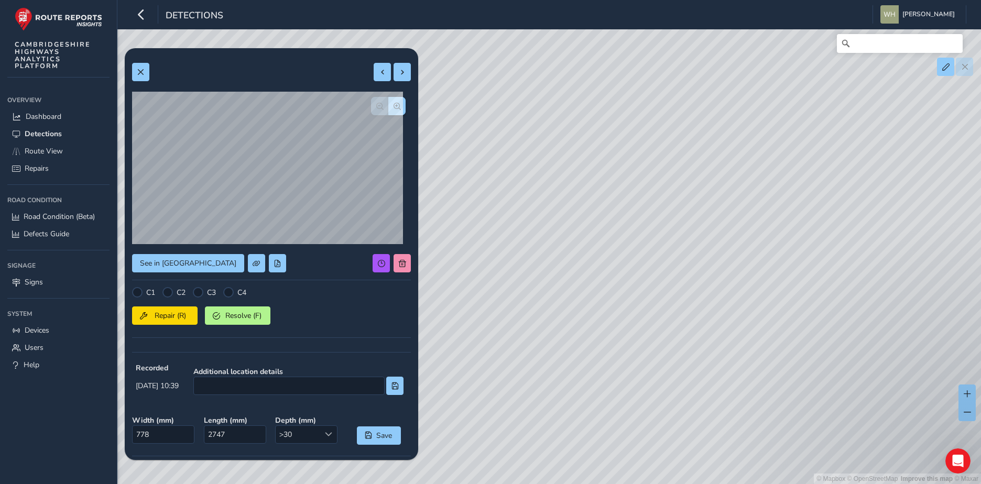
drag, startPoint x: 516, startPoint y: 77, endPoint x: 503, endPoint y: 259, distance: 182.8
click at [503, 259] on div "© Mapbox © OpenStreetMap Improve this map © Maxar" at bounding box center [490, 242] width 981 height 484
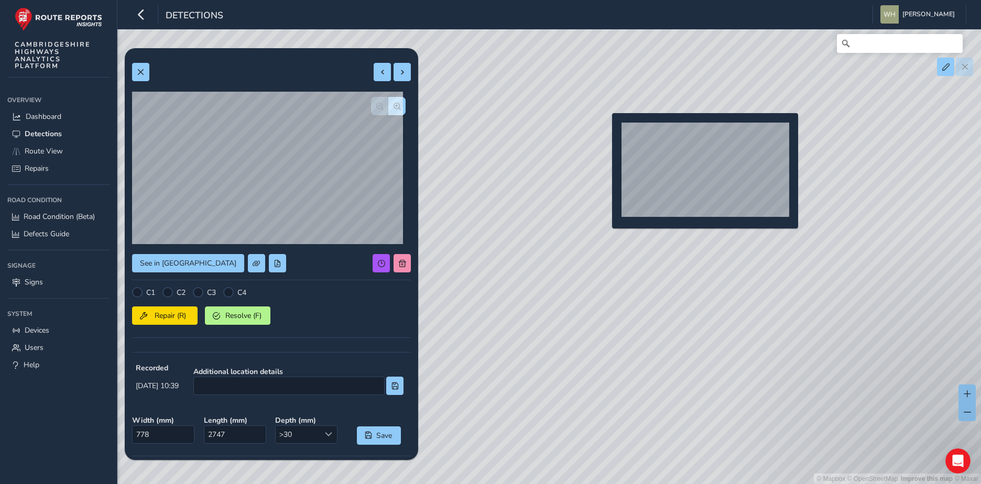
click at [606, 130] on div "© Mapbox © OpenStreetMap Improve this map © Maxar" at bounding box center [490, 242] width 981 height 484
type input "1072"
type input "6328"
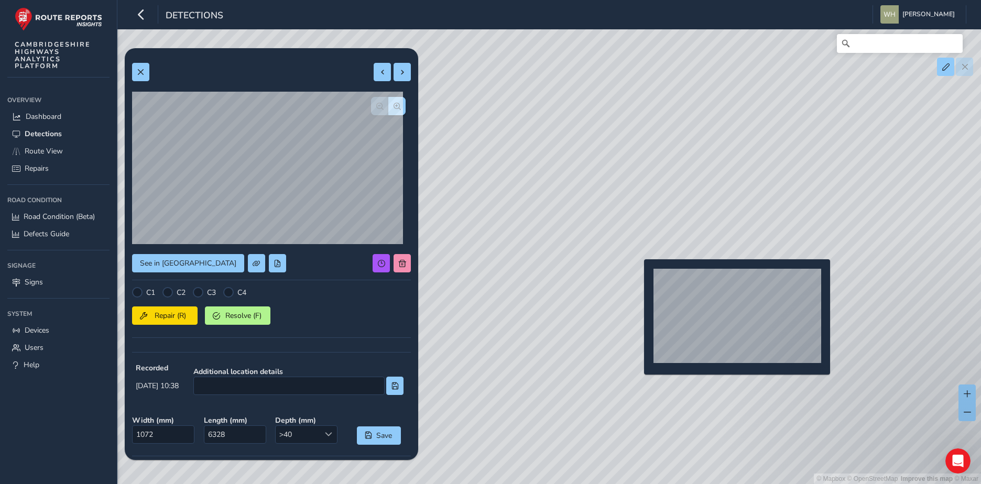
click at [637, 276] on div "© Mapbox © OpenStreetMap Improve this map © Maxar" at bounding box center [490, 242] width 981 height 484
type input "378"
type input "1582"
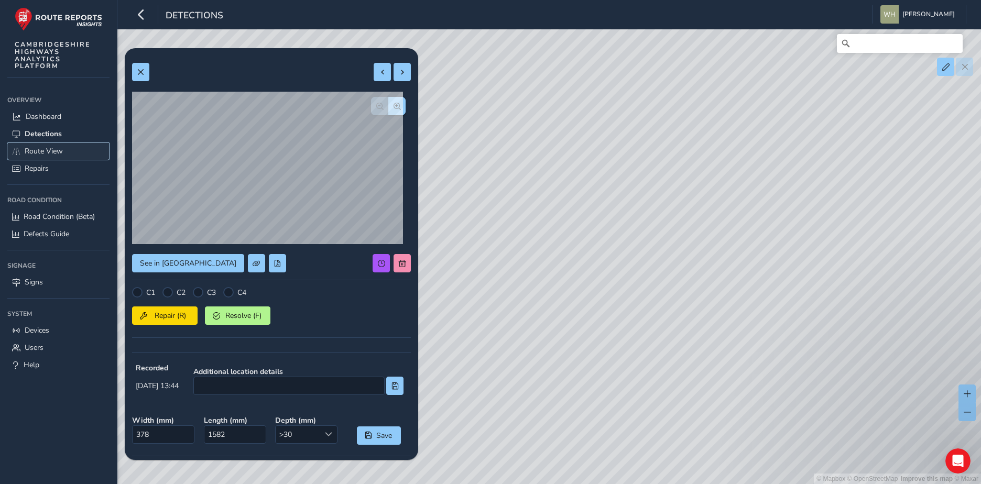
click at [64, 150] on link "Route View" at bounding box center [58, 150] width 102 height 17
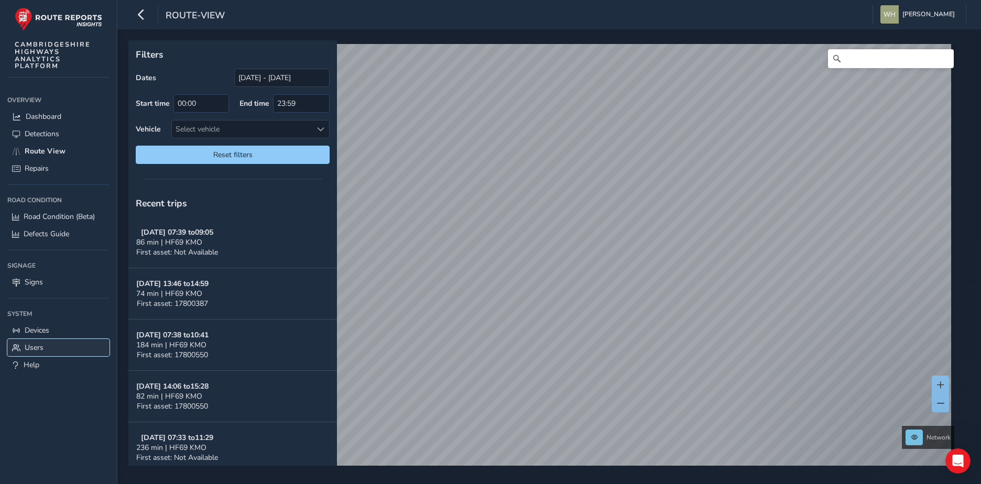
click at [39, 345] on span "Users" at bounding box center [34, 348] width 19 height 10
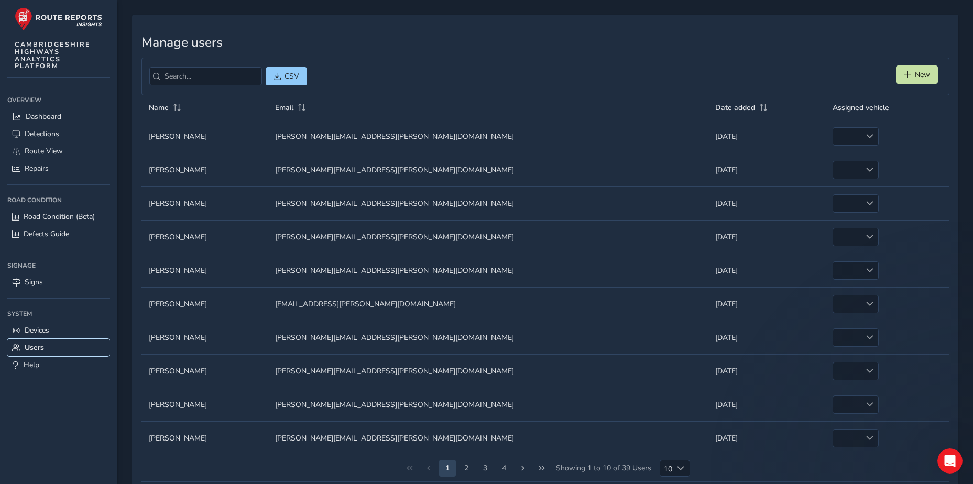
scroll to position [54, 0]
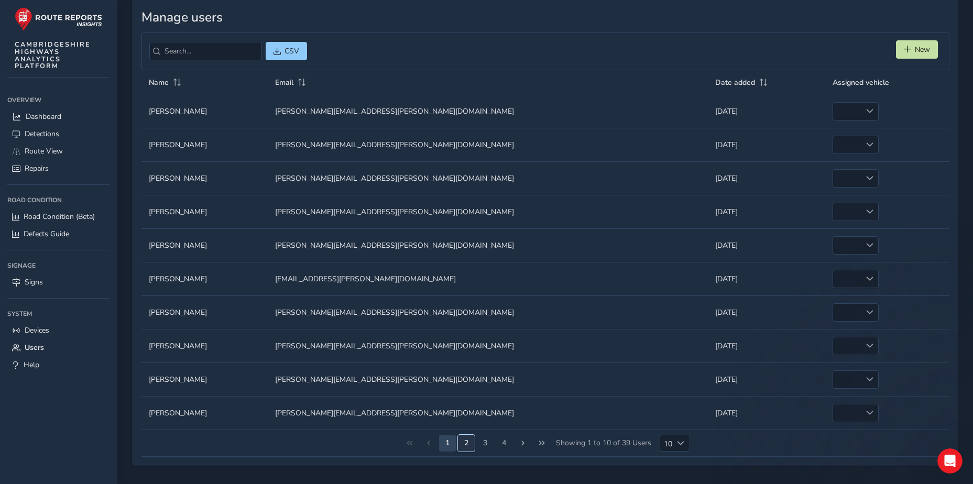
click at [465, 440] on button "2" at bounding box center [466, 443] width 17 height 17
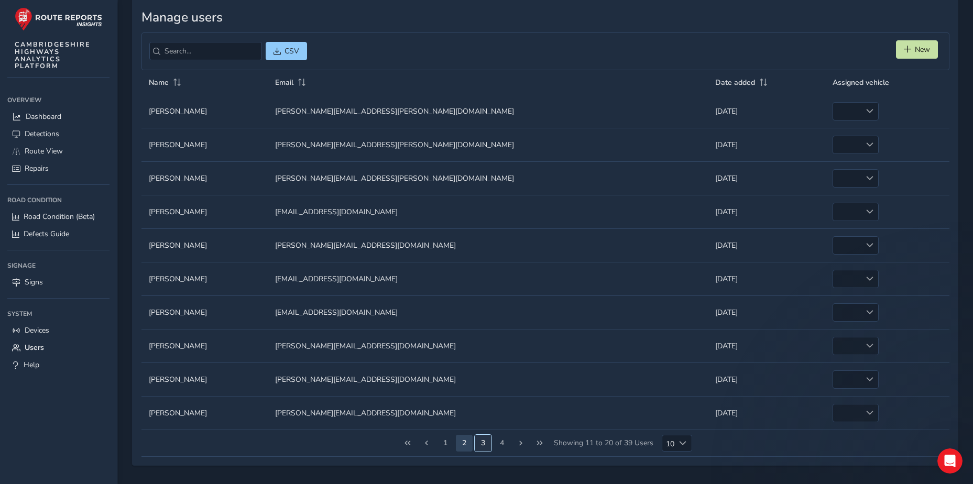
click at [484, 445] on button "3" at bounding box center [483, 443] width 17 height 17
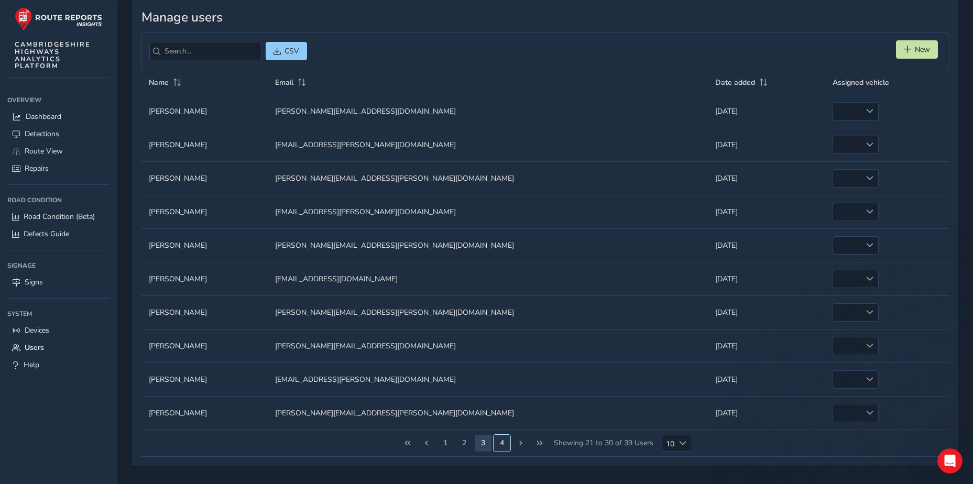
click at [498, 445] on button "4" at bounding box center [501, 443] width 17 height 17
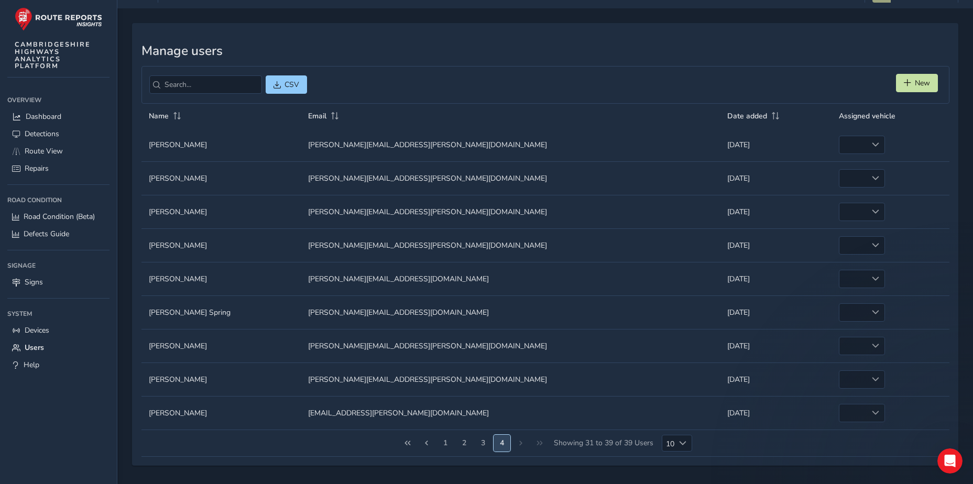
scroll to position [21, 0]
click at [40, 134] on span "Detections" at bounding box center [42, 134] width 35 height 10
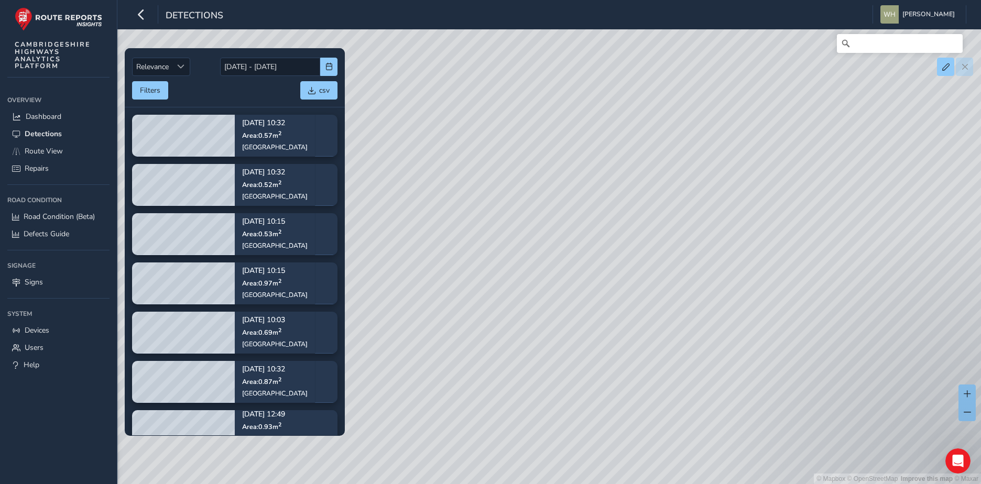
drag, startPoint x: 621, startPoint y: 342, endPoint x: 722, endPoint y: 227, distance: 153.0
click at [722, 227] on div "© Mapbox © OpenStreetMap Improve this map © Maxar" at bounding box center [490, 242] width 981 height 484
drag, startPoint x: 643, startPoint y: 298, endPoint x: 608, endPoint y: 287, distance: 36.6
click at [608, 287] on div "© Mapbox © OpenStreetMap Improve this map © Maxar" at bounding box center [490, 242] width 981 height 484
click at [166, 89] on button "Filters" at bounding box center [150, 90] width 36 height 18
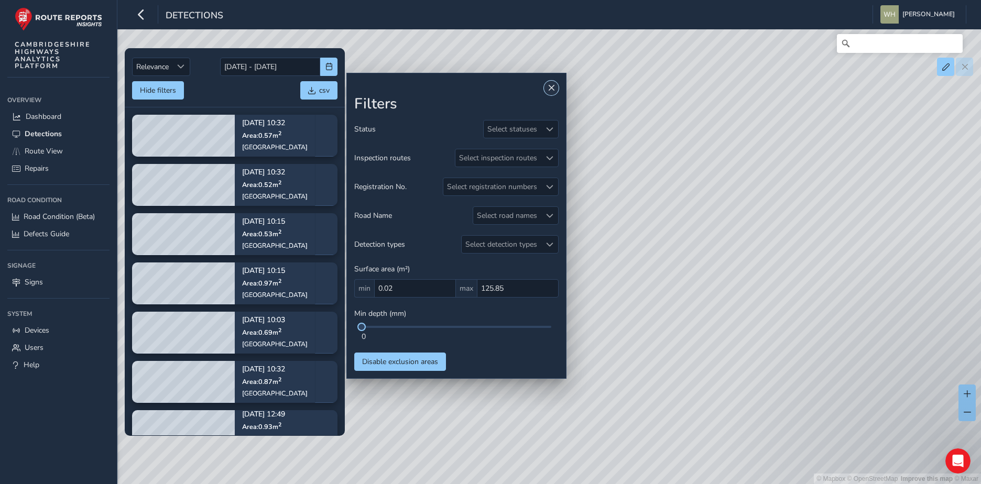
click at [553, 92] on button "Close" at bounding box center [551, 88] width 15 height 15
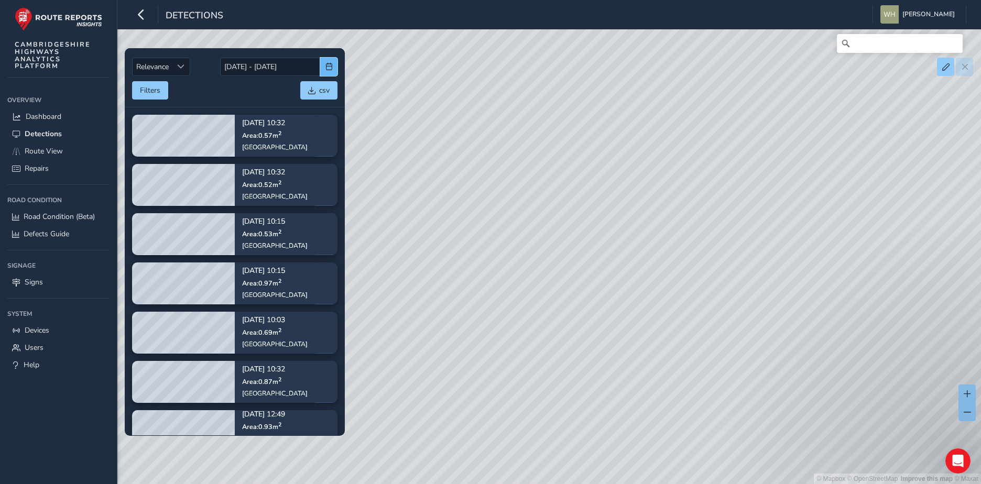
click at [328, 64] on span "button" at bounding box center [328, 66] width 7 height 7
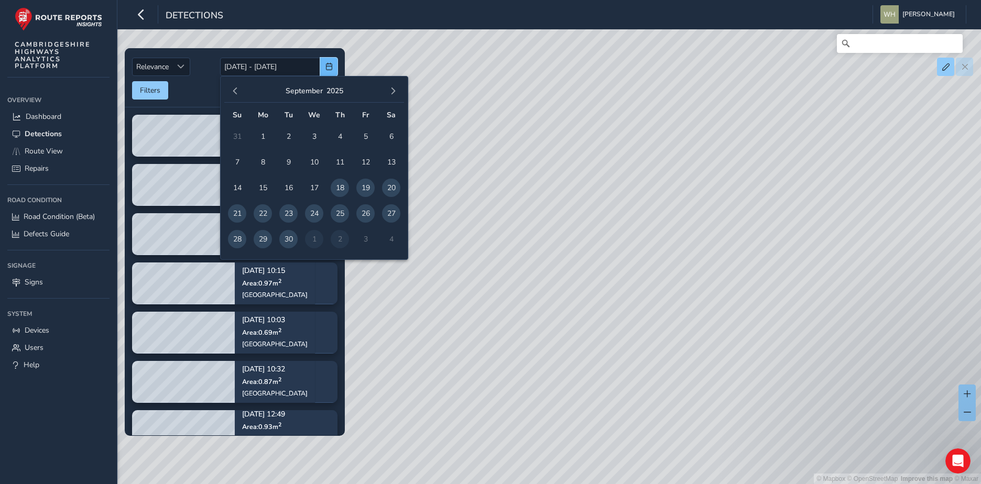
click at [328, 64] on span "button" at bounding box center [328, 66] width 7 height 7
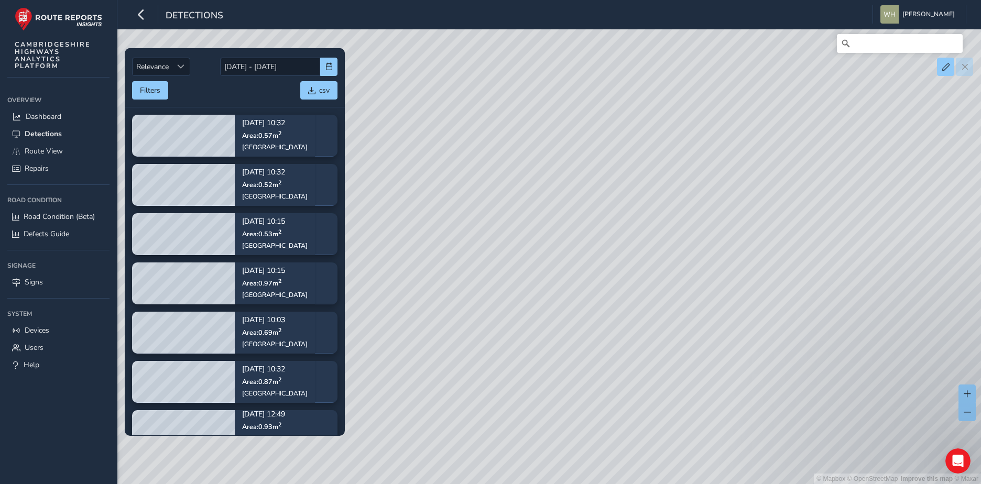
drag, startPoint x: 514, startPoint y: 232, endPoint x: 496, endPoint y: 215, distance: 24.5
click at [496, 215] on div "© Mapbox © OpenStreetMap Improve this map © Maxar" at bounding box center [490, 242] width 981 height 484
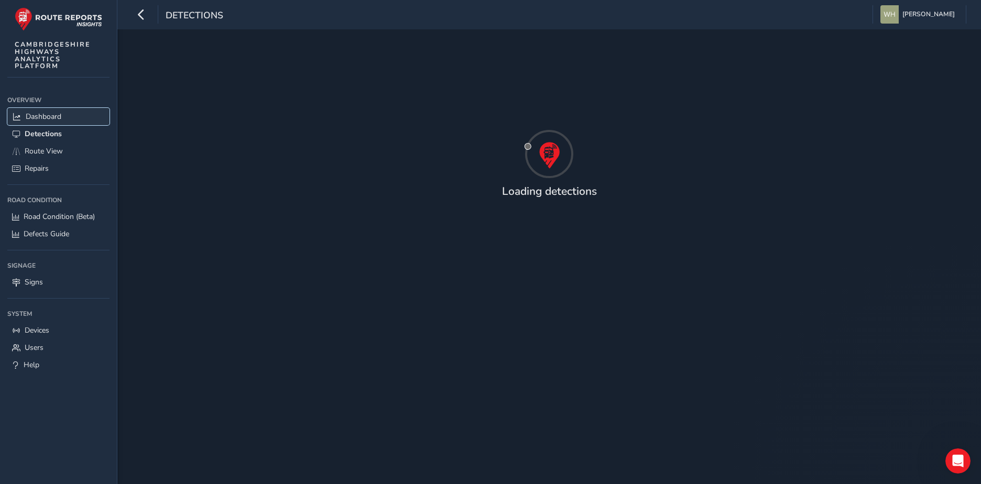
click at [51, 116] on span "Dashboard" at bounding box center [44, 117] width 36 height 10
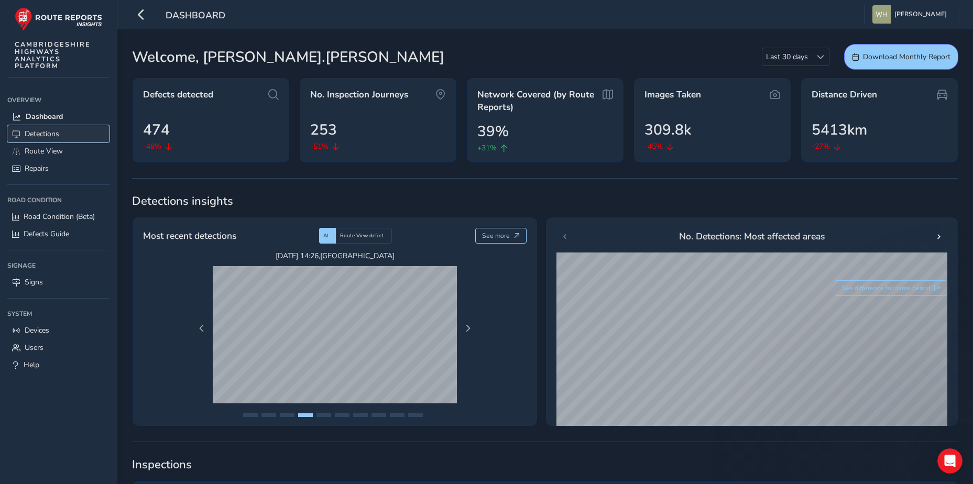
click at [69, 133] on link "Detections" at bounding box center [58, 133] width 102 height 17
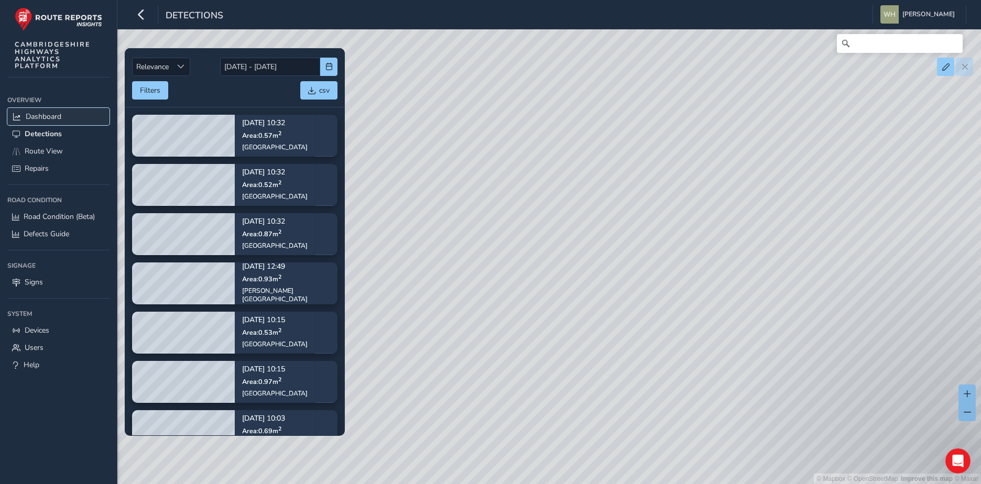
click at [46, 124] on link "Dashboard" at bounding box center [58, 116] width 102 height 17
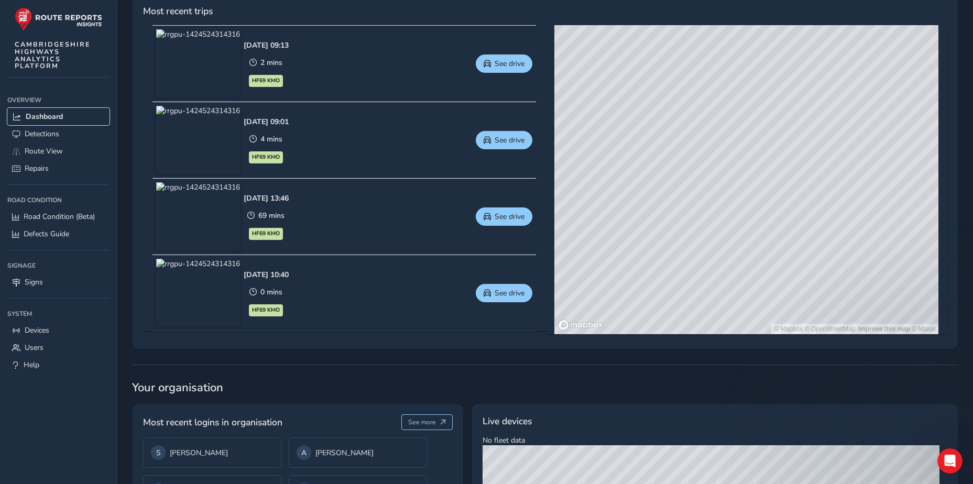
scroll to position [629, 0]
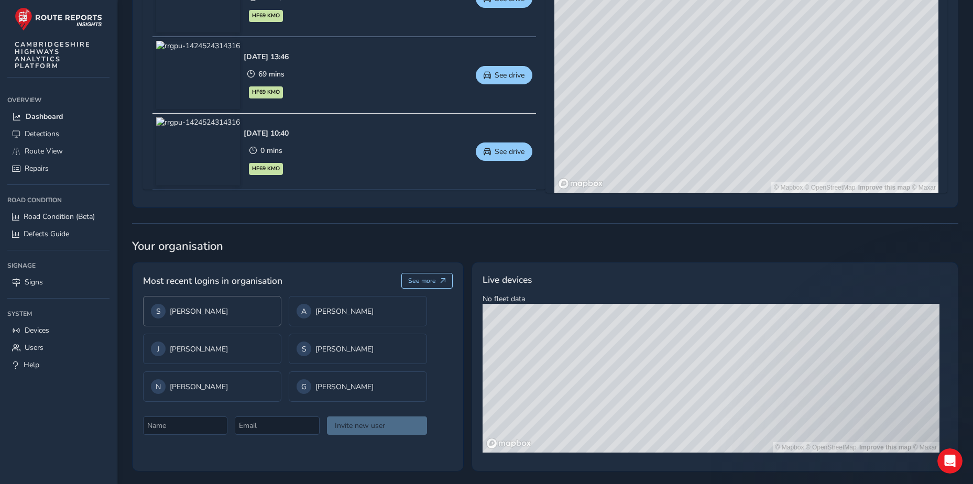
click at [233, 313] on div "S Spencer Thatcher-Gray" at bounding box center [212, 311] width 123 height 15
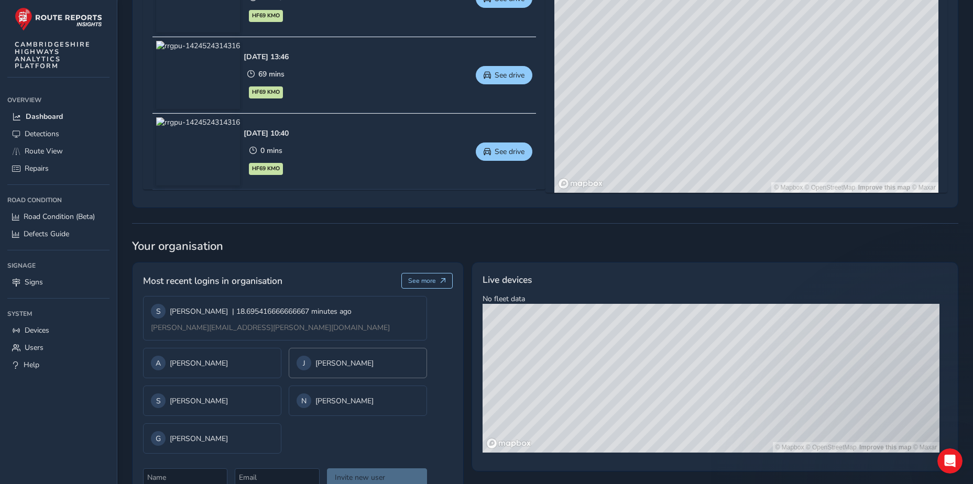
click at [315, 359] on div "J Julie Skinner" at bounding box center [357, 363] width 123 height 15
click at [302, 313] on div "A" at bounding box center [303, 311] width 15 height 15
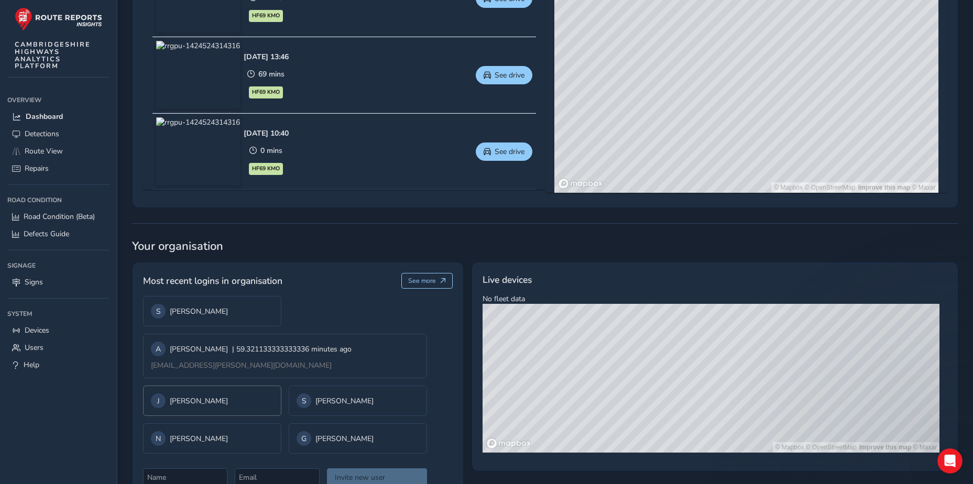
click at [203, 402] on div "J Julie Skinner" at bounding box center [212, 400] width 123 height 15
click at [334, 395] on div "N Nicholas Munns" at bounding box center [357, 400] width 123 height 15
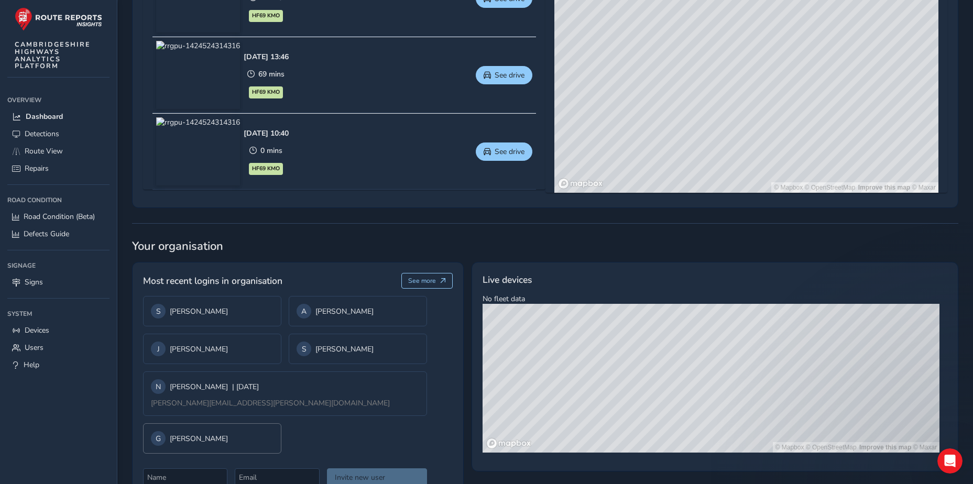
click at [234, 437] on div "G George Carson" at bounding box center [212, 438] width 123 height 15
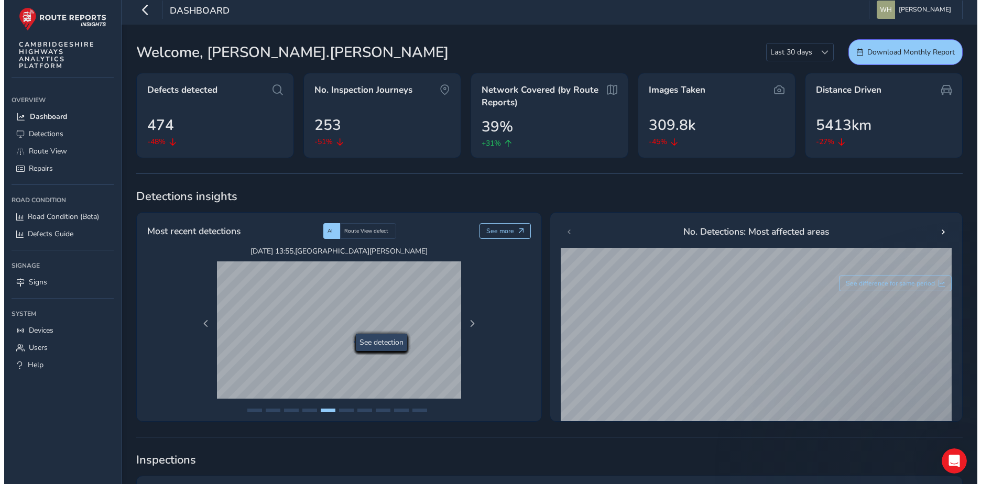
scroll to position [0, 0]
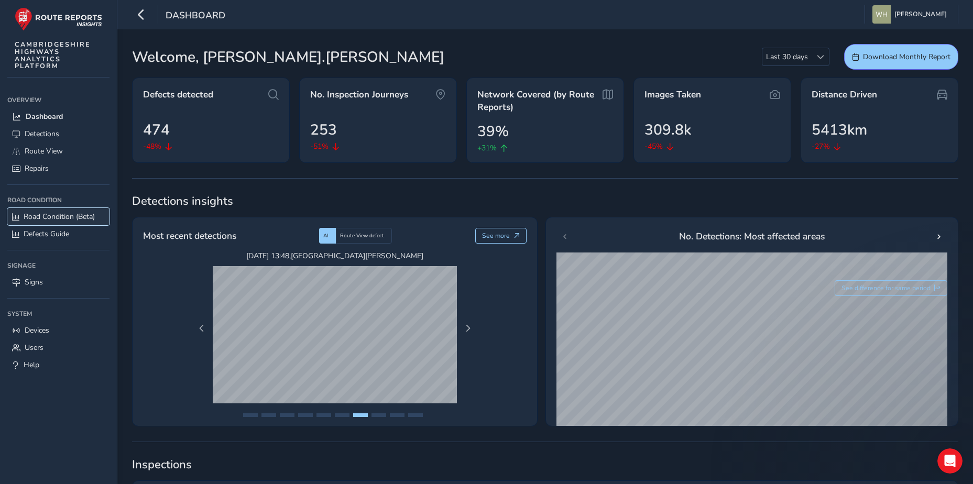
click at [52, 216] on span "Road Condition (Beta)" at bounding box center [59, 217] width 71 height 10
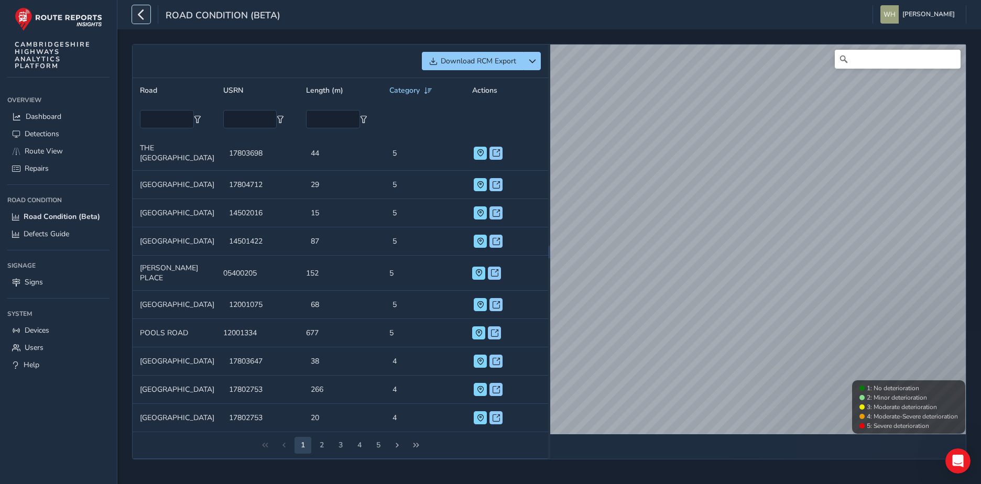
click at [149, 14] on button "button" at bounding box center [141, 14] width 18 height 18
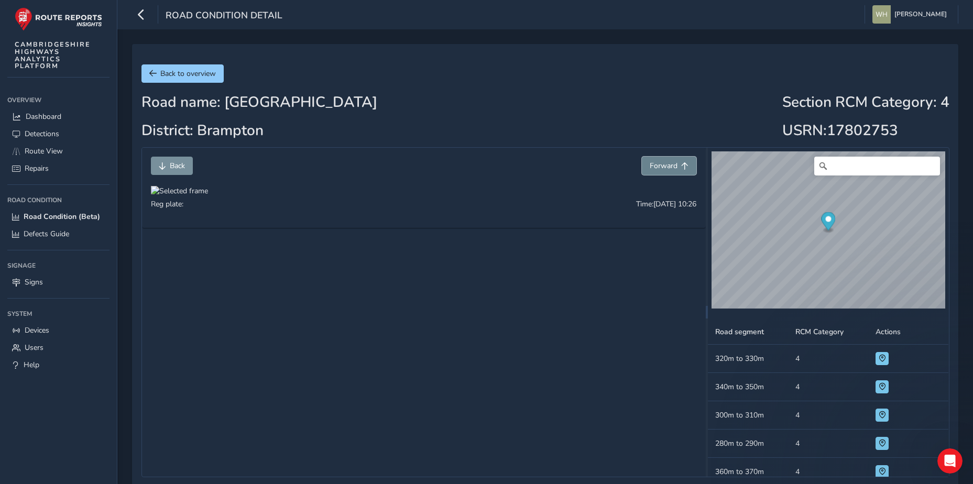
click at [686, 166] on span "Forward" at bounding box center [684, 165] width 7 height 7
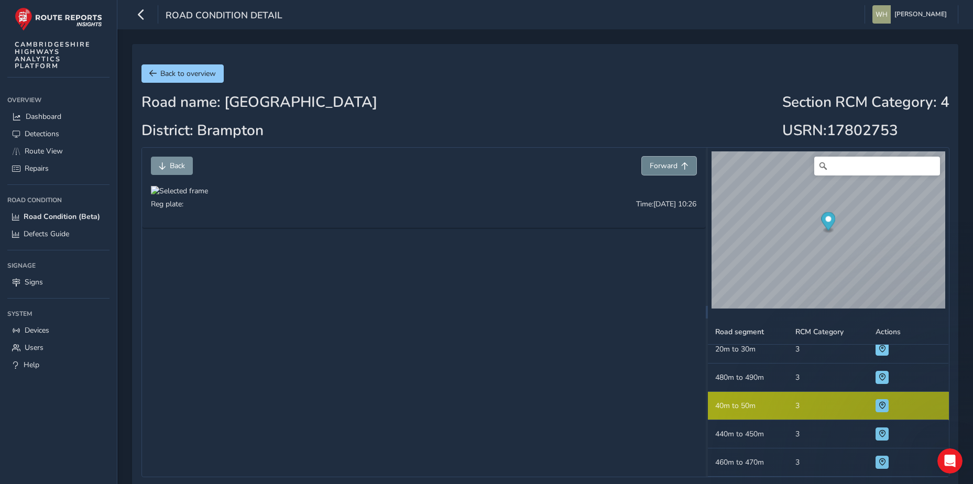
click at [686, 166] on span "Forward" at bounding box center [684, 165] width 7 height 7
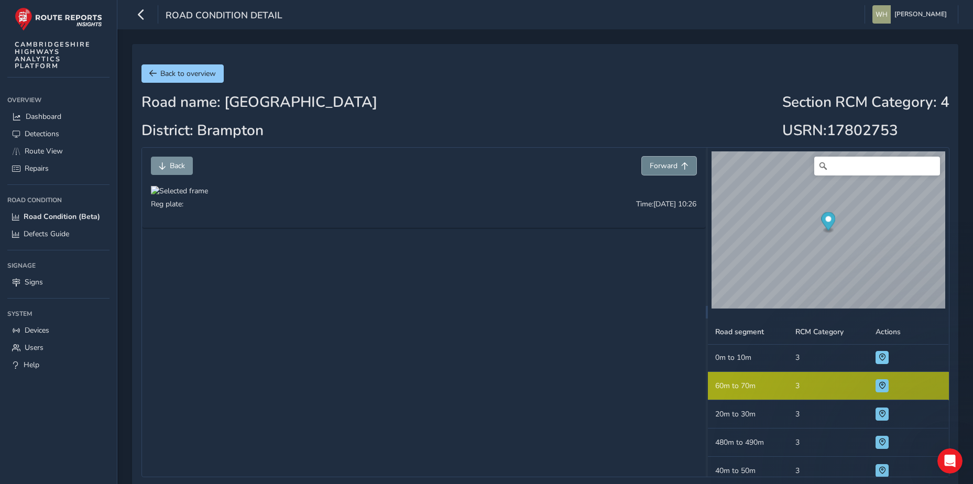
click at [686, 166] on span "Forward" at bounding box center [684, 165] width 7 height 7
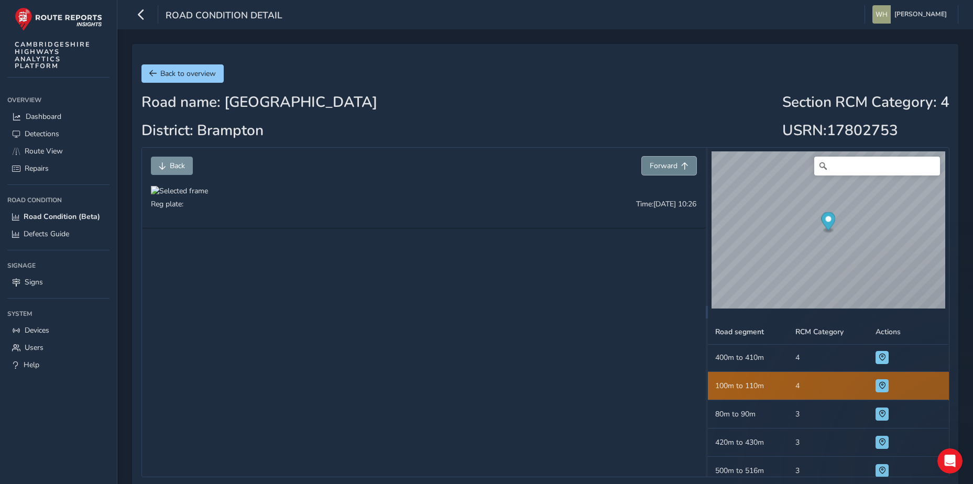
click at [686, 166] on span "Forward" at bounding box center [684, 165] width 7 height 7
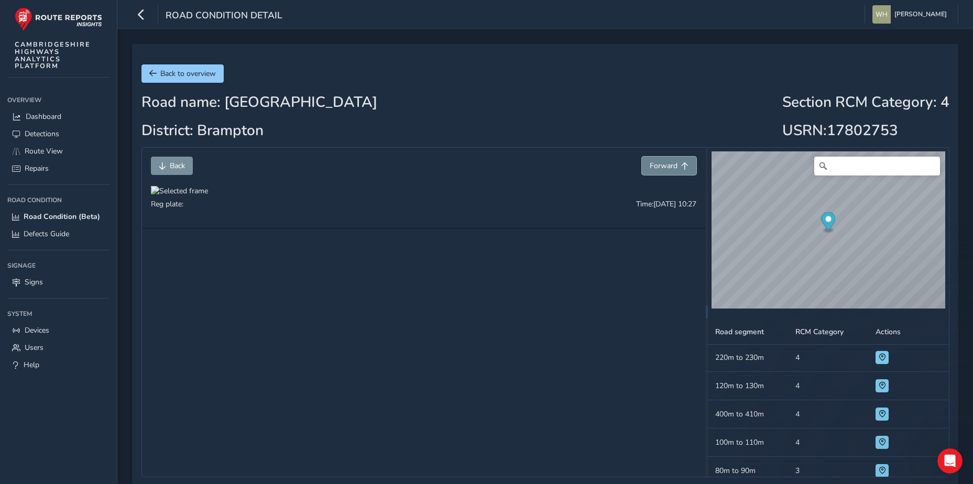
scroll to position [227, 0]
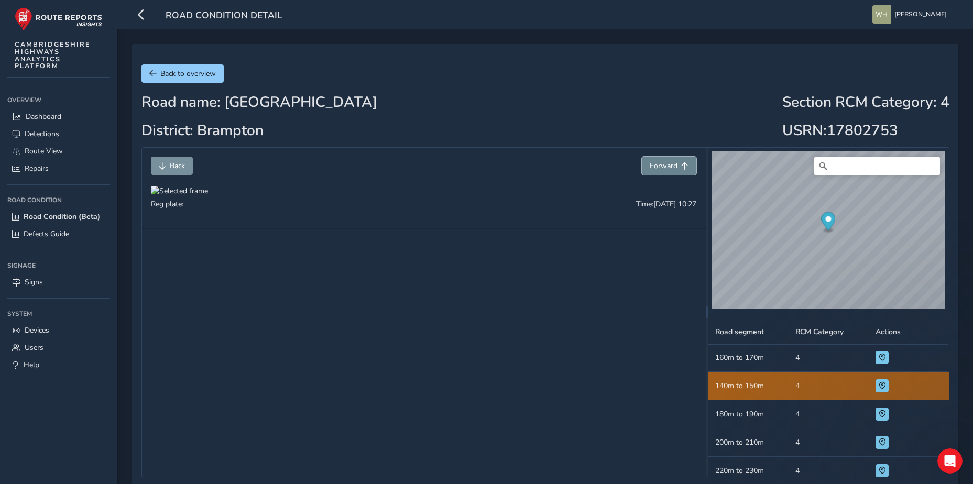
click at [686, 166] on span "Forward" at bounding box center [684, 165] width 7 height 7
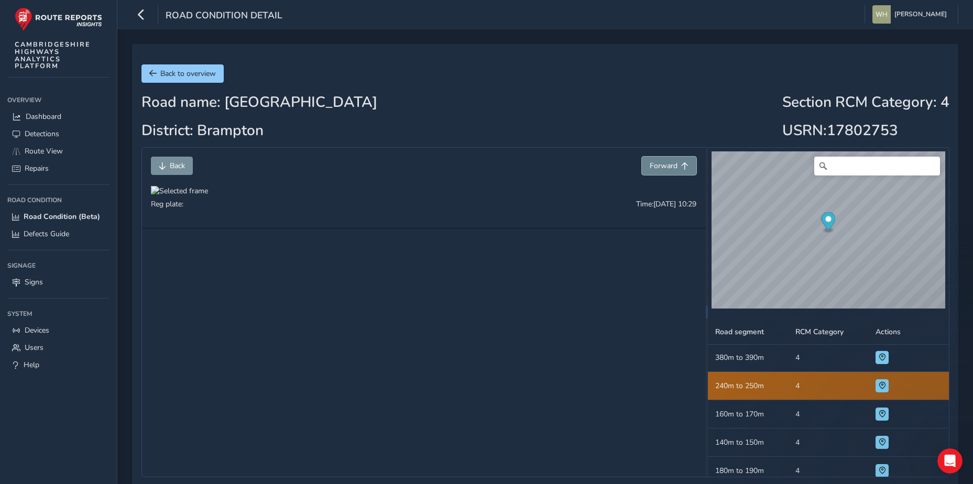
click at [686, 166] on span "Forward" at bounding box center [684, 165] width 7 height 7
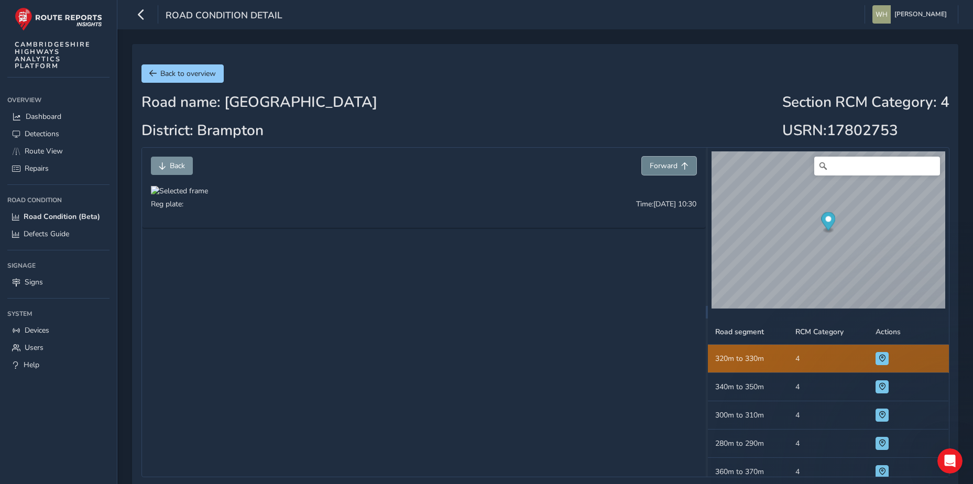
click at [674, 167] on span "Forward" at bounding box center [664, 166] width 28 height 10
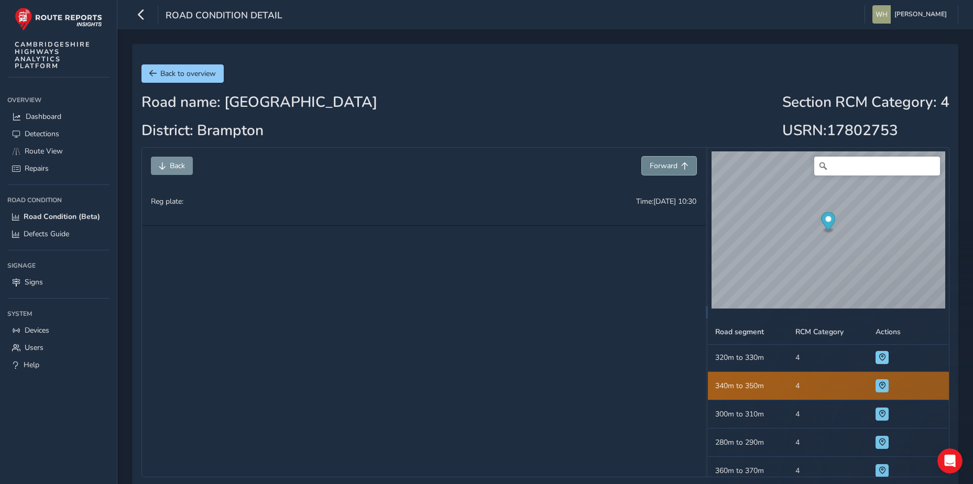
click at [674, 167] on span "Forward" at bounding box center [664, 166] width 28 height 10
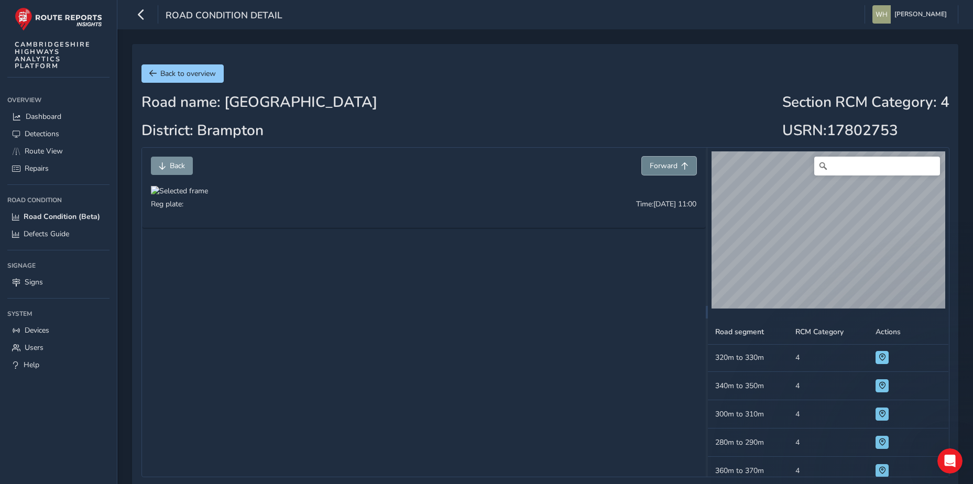
scroll to position [567, 0]
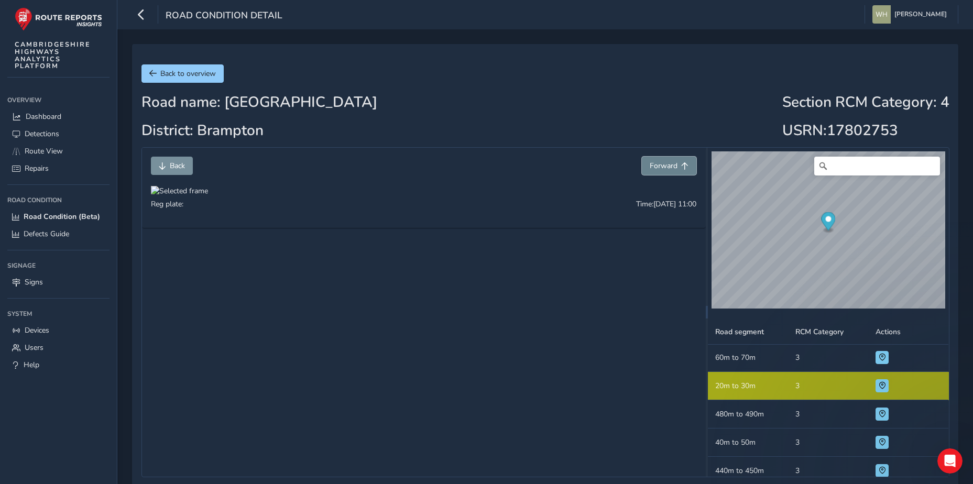
click at [671, 165] on span "Forward" at bounding box center [664, 166] width 28 height 10
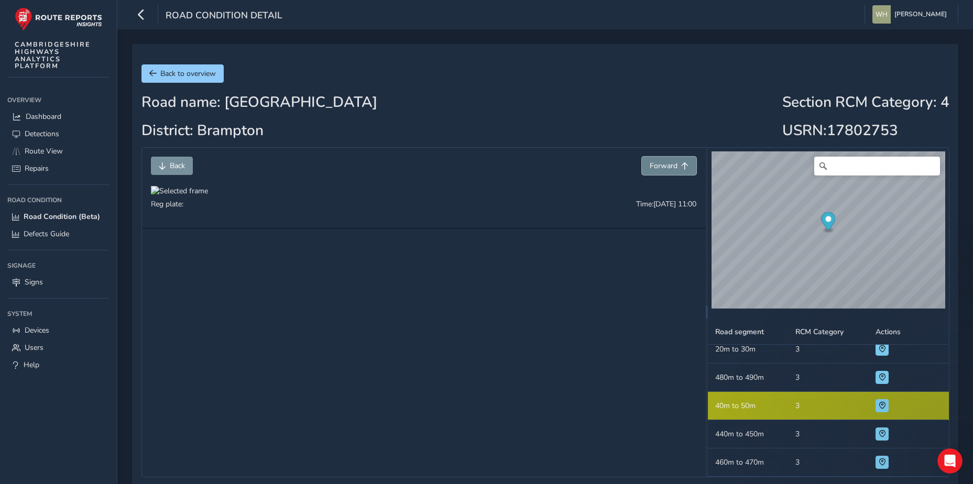
click at [671, 165] on span "Forward" at bounding box center [664, 166] width 28 height 10
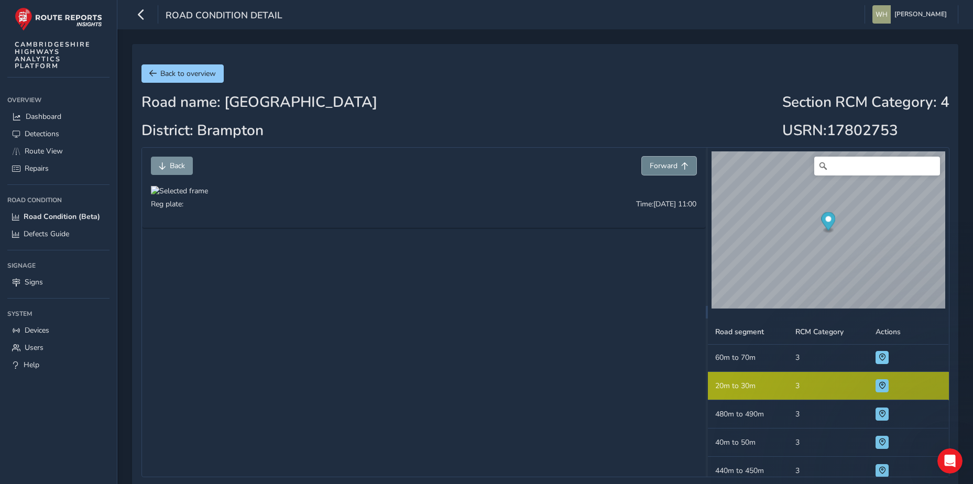
click at [671, 165] on span "Forward" at bounding box center [664, 166] width 28 height 10
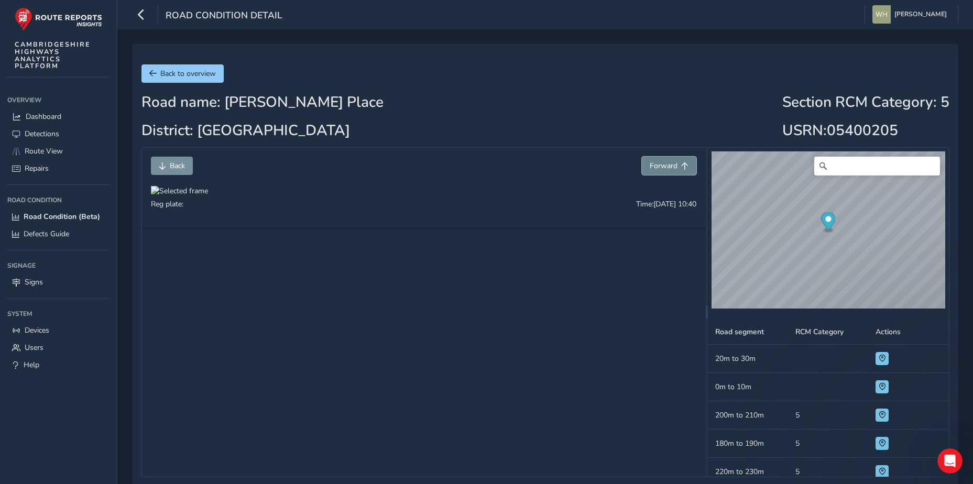
click at [666, 169] on span "Forward" at bounding box center [664, 166] width 28 height 10
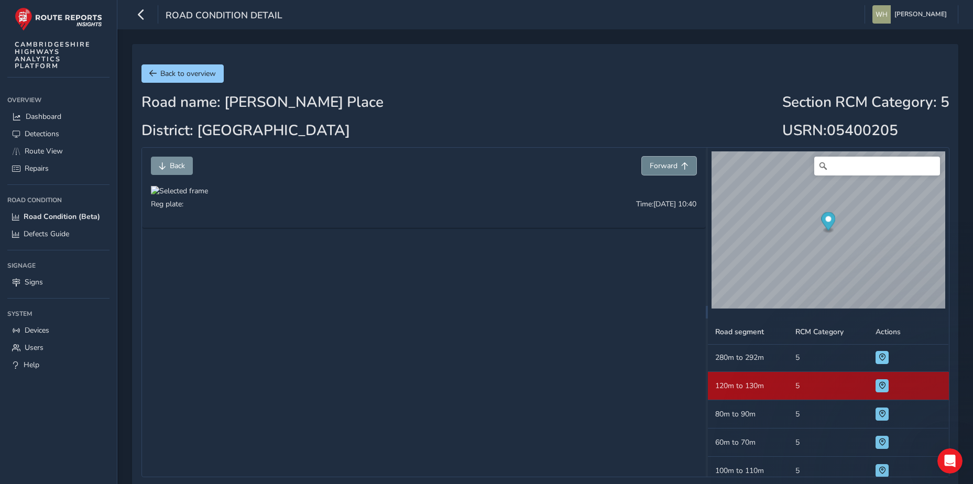
click at [666, 169] on span "Forward" at bounding box center [664, 166] width 28 height 10
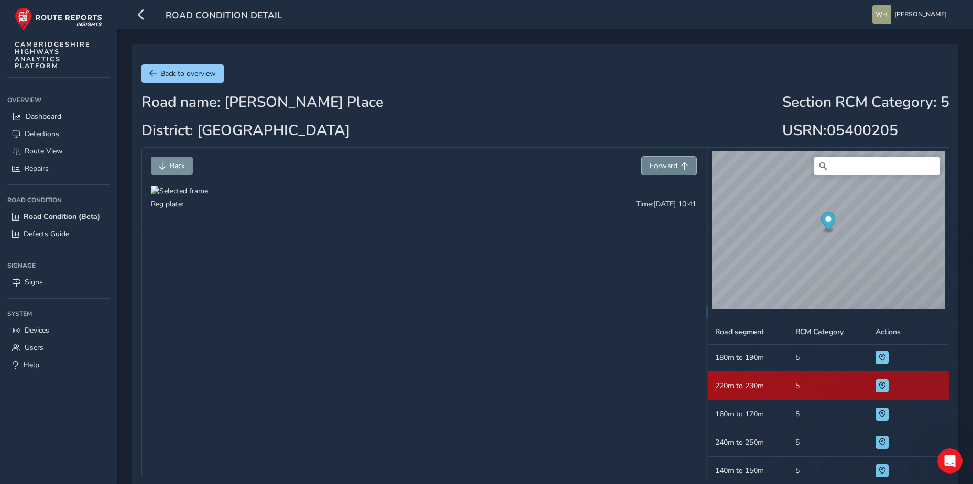
click at [666, 169] on span "Forward" at bounding box center [664, 166] width 28 height 10
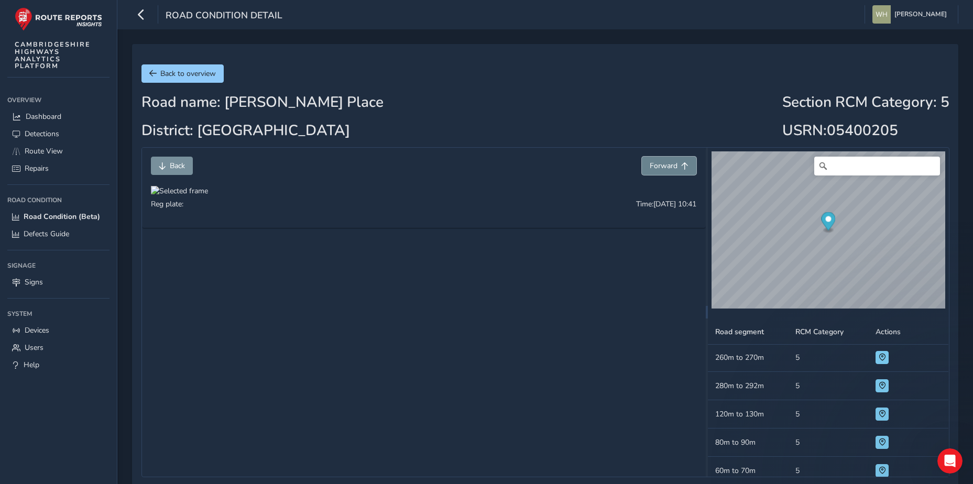
click at [666, 169] on span "Forward" at bounding box center [664, 166] width 28 height 10
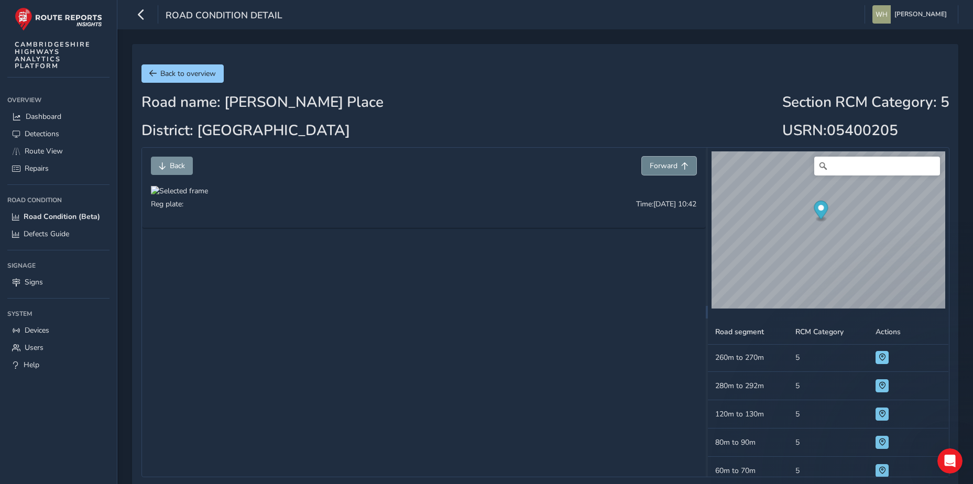
click at [666, 169] on span "Forward" at bounding box center [664, 166] width 28 height 10
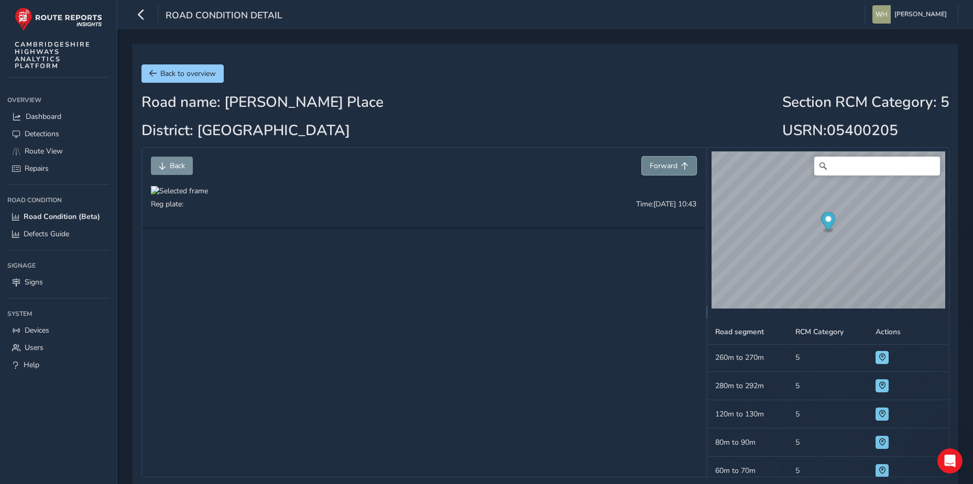
click at [666, 169] on span "Forward" at bounding box center [664, 166] width 28 height 10
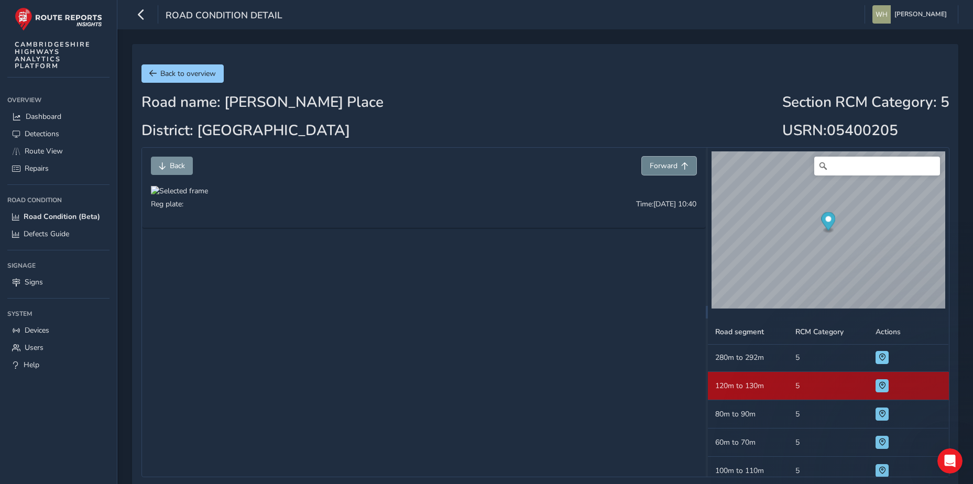
click at [666, 169] on span "Forward" at bounding box center [664, 166] width 28 height 10
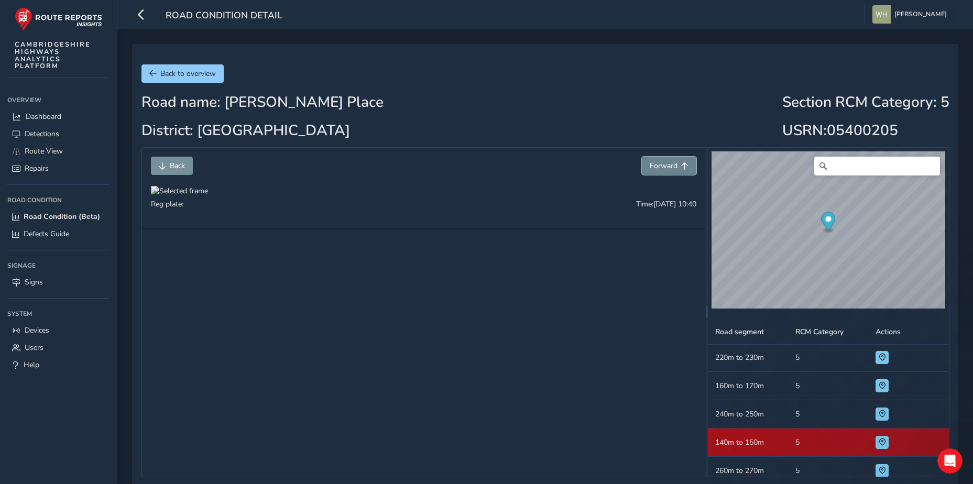
click at [666, 169] on span "Forward" at bounding box center [664, 166] width 28 height 10
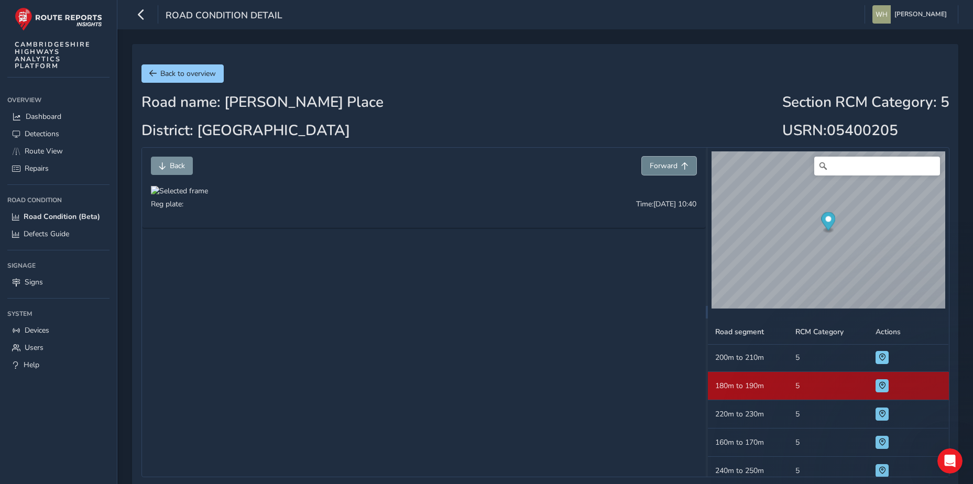
click at [666, 169] on span "Forward" at bounding box center [664, 166] width 28 height 10
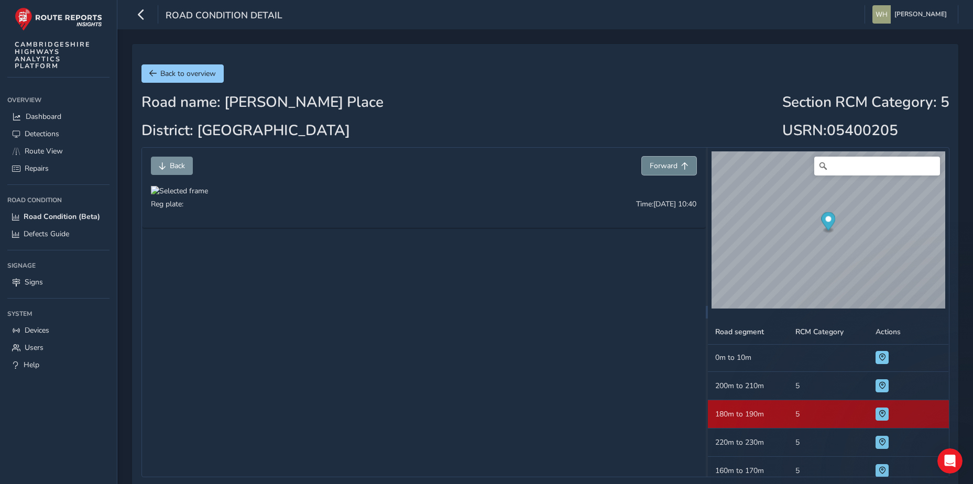
click at [666, 169] on span "Forward" at bounding box center [664, 166] width 28 height 10
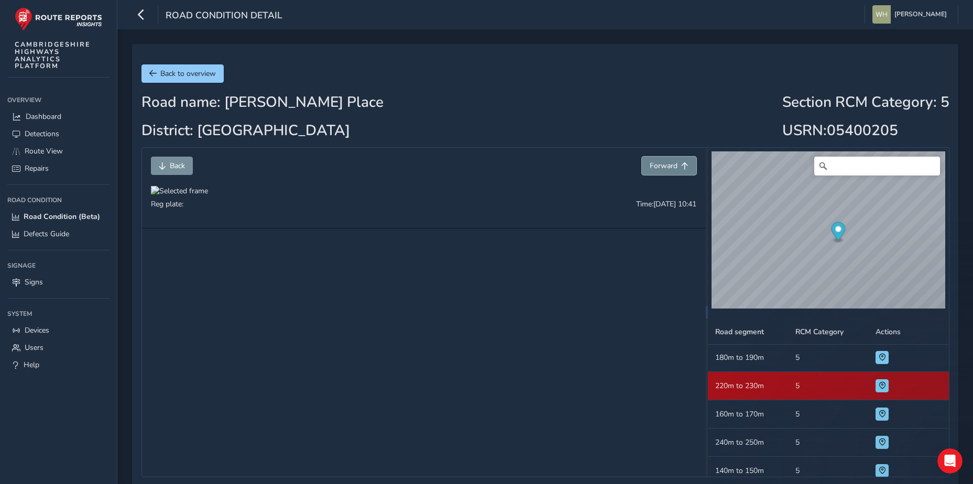
click at [663, 171] on span "Forward" at bounding box center [664, 166] width 28 height 10
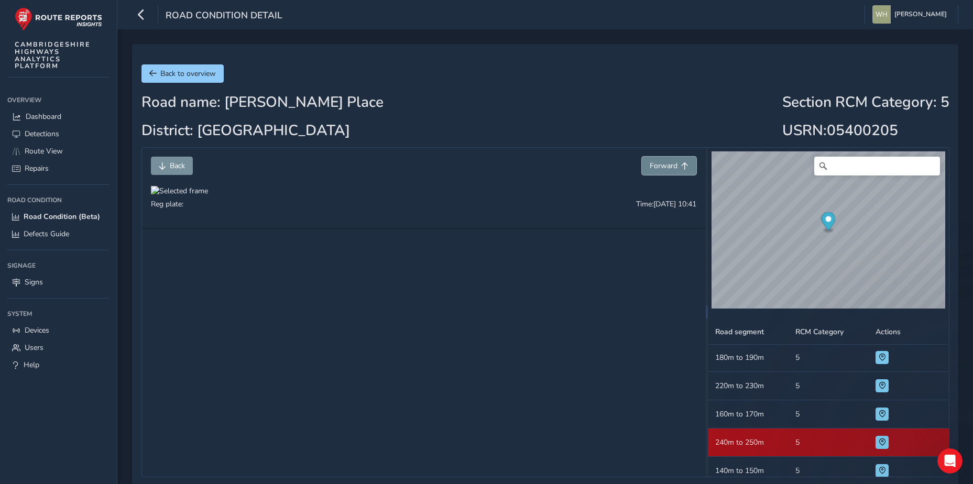
scroll to position [142, 0]
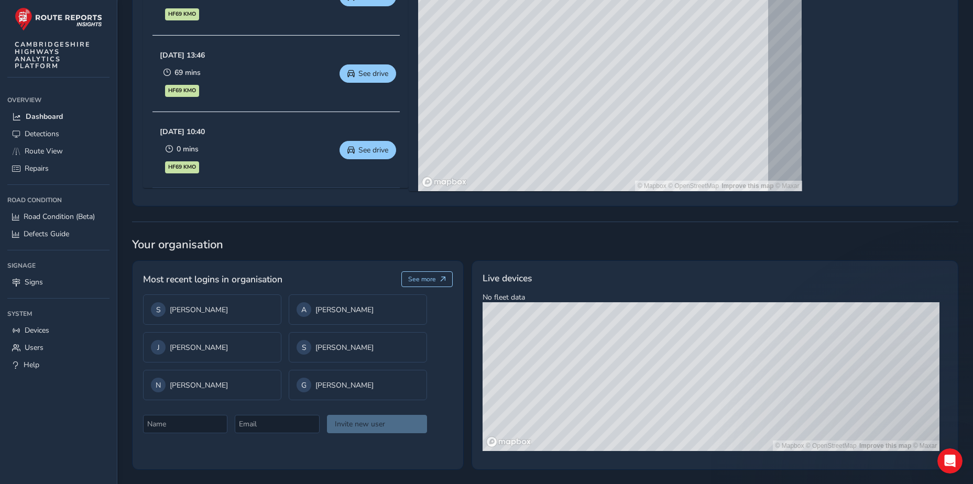
scroll to position [631, 0]
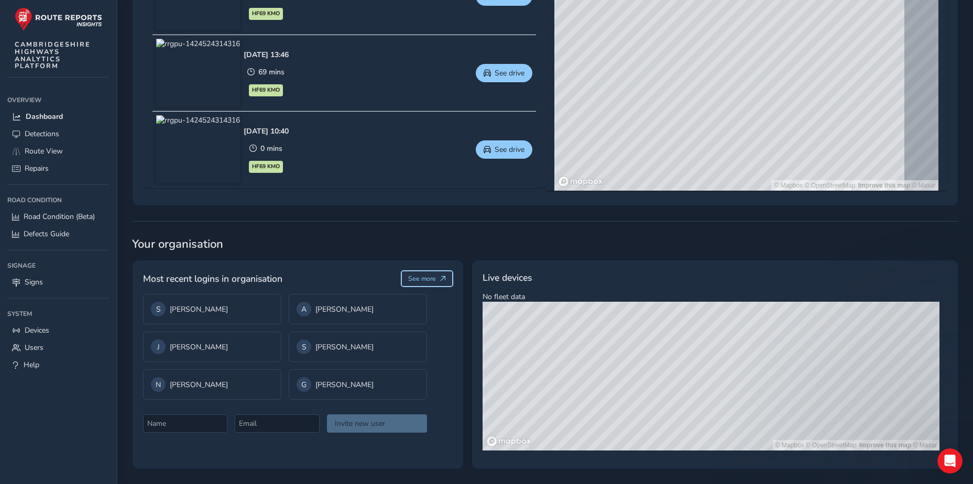
click at [417, 282] on span "See more" at bounding box center [422, 278] width 28 height 8
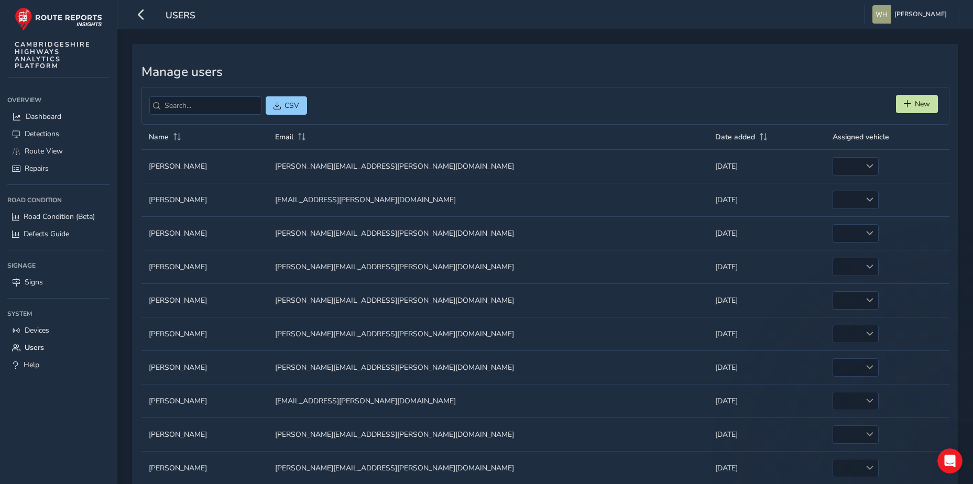
scroll to position [55, 0]
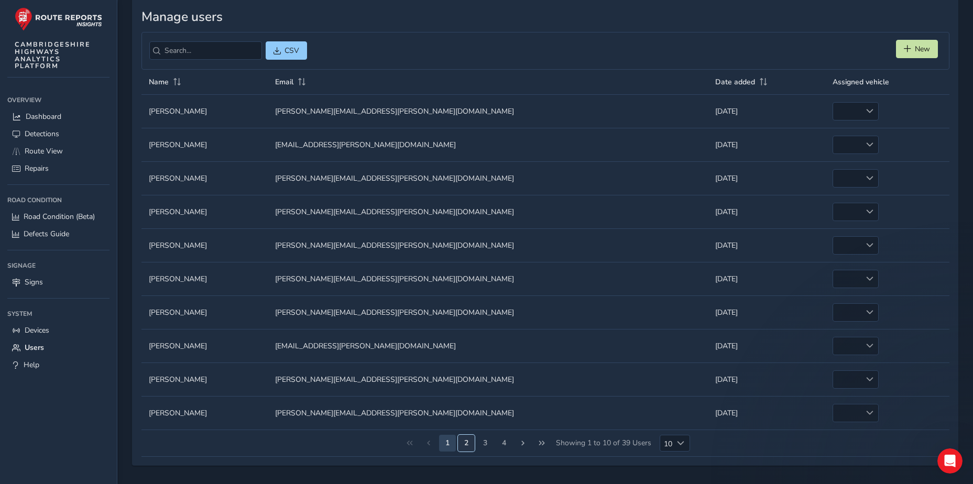
click at [461, 449] on button "2" at bounding box center [466, 443] width 17 height 17
click at [481, 445] on button "3" at bounding box center [483, 443] width 17 height 17
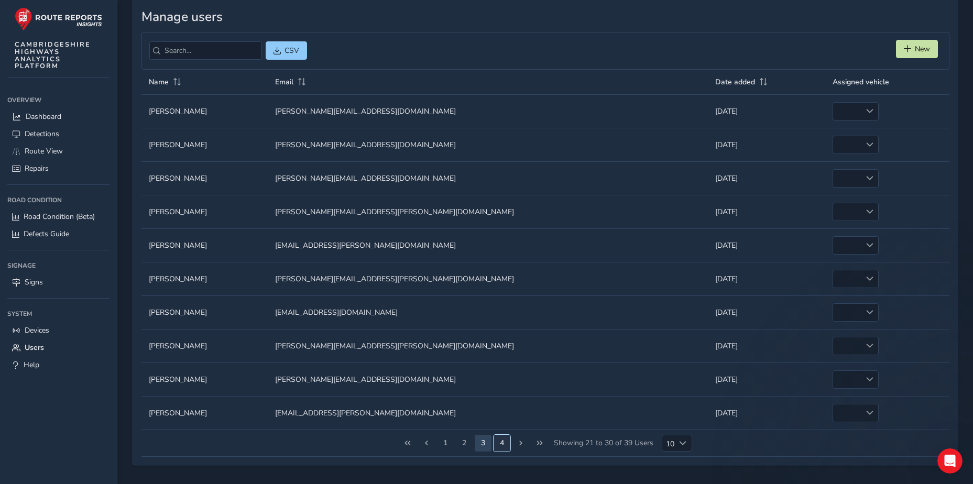
click at [499, 447] on button "4" at bounding box center [501, 443] width 17 height 17
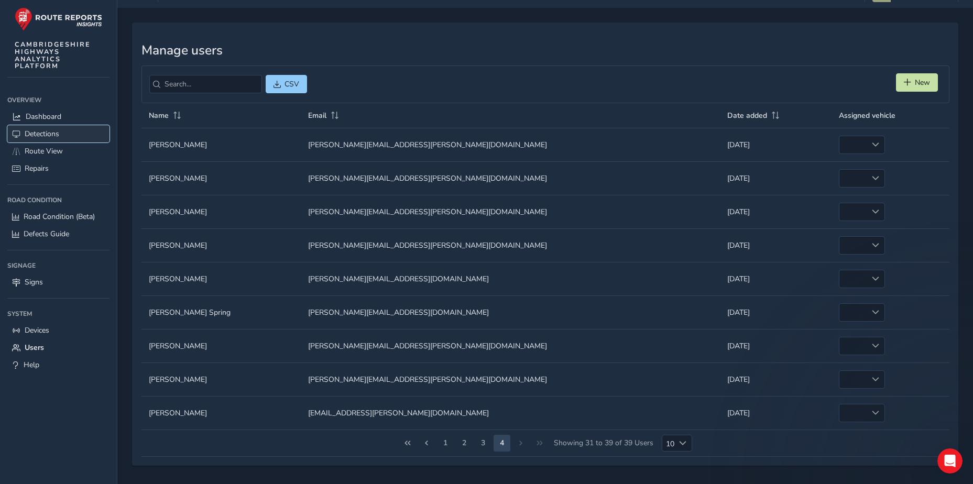
click at [76, 130] on link "Detections" at bounding box center [58, 133] width 102 height 17
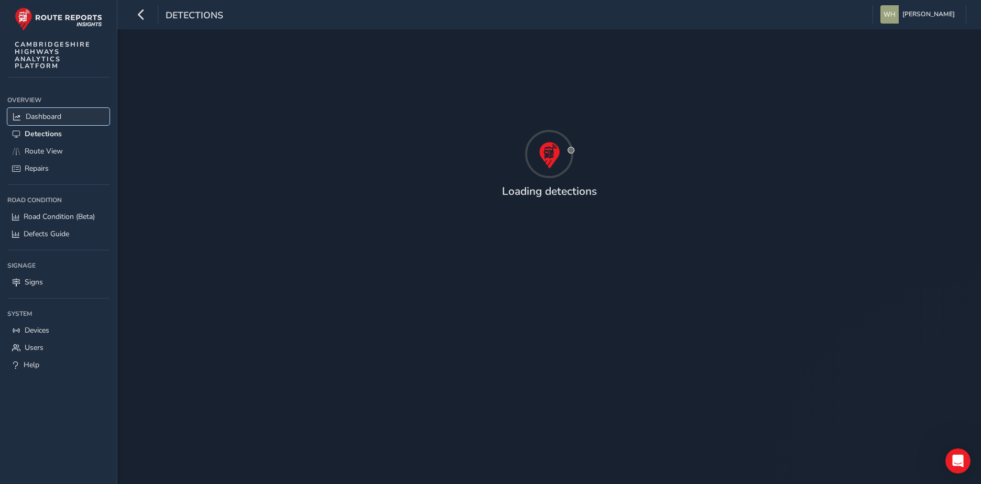
click at [61, 116] on span "Dashboard" at bounding box center [44, 117] width 36 height 10
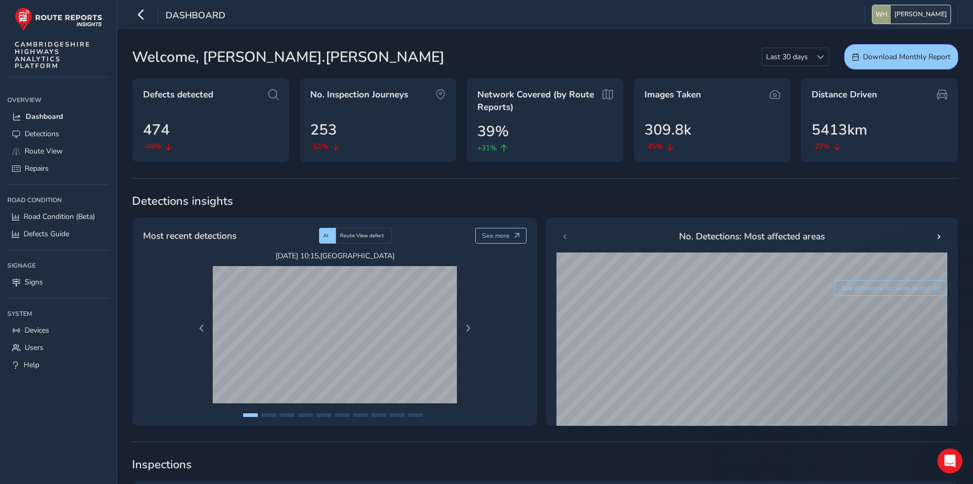
click at [913, 10] on span "[PERSON_NAME]" at bounding box center [920, 14] width 52 height 18
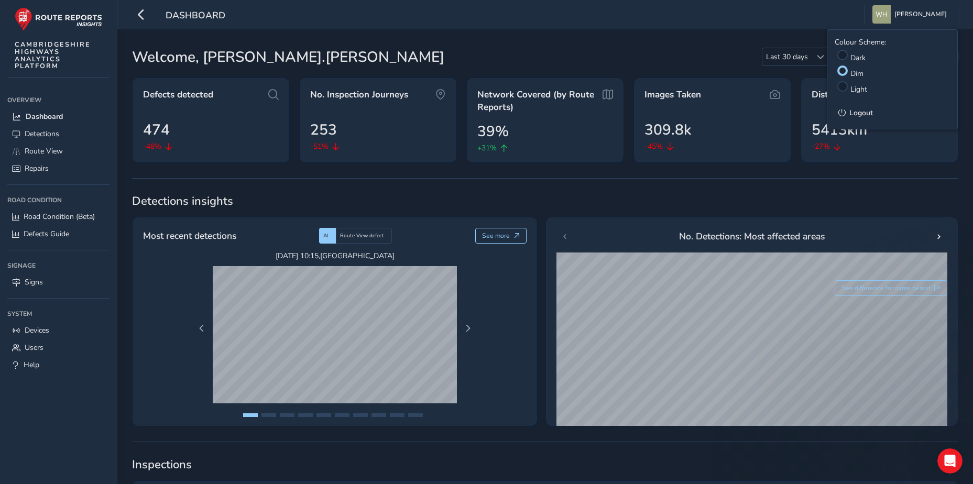
click at [631, 61] on div "Welcome, [PERSON_NAME].[PERSON_NAME] Last 30 days Last 30 days Download Monthly…" at bounding box center [545, 57] width 826 height 26
